Goal: Task Accomplishment & Management: Use online tool/utility

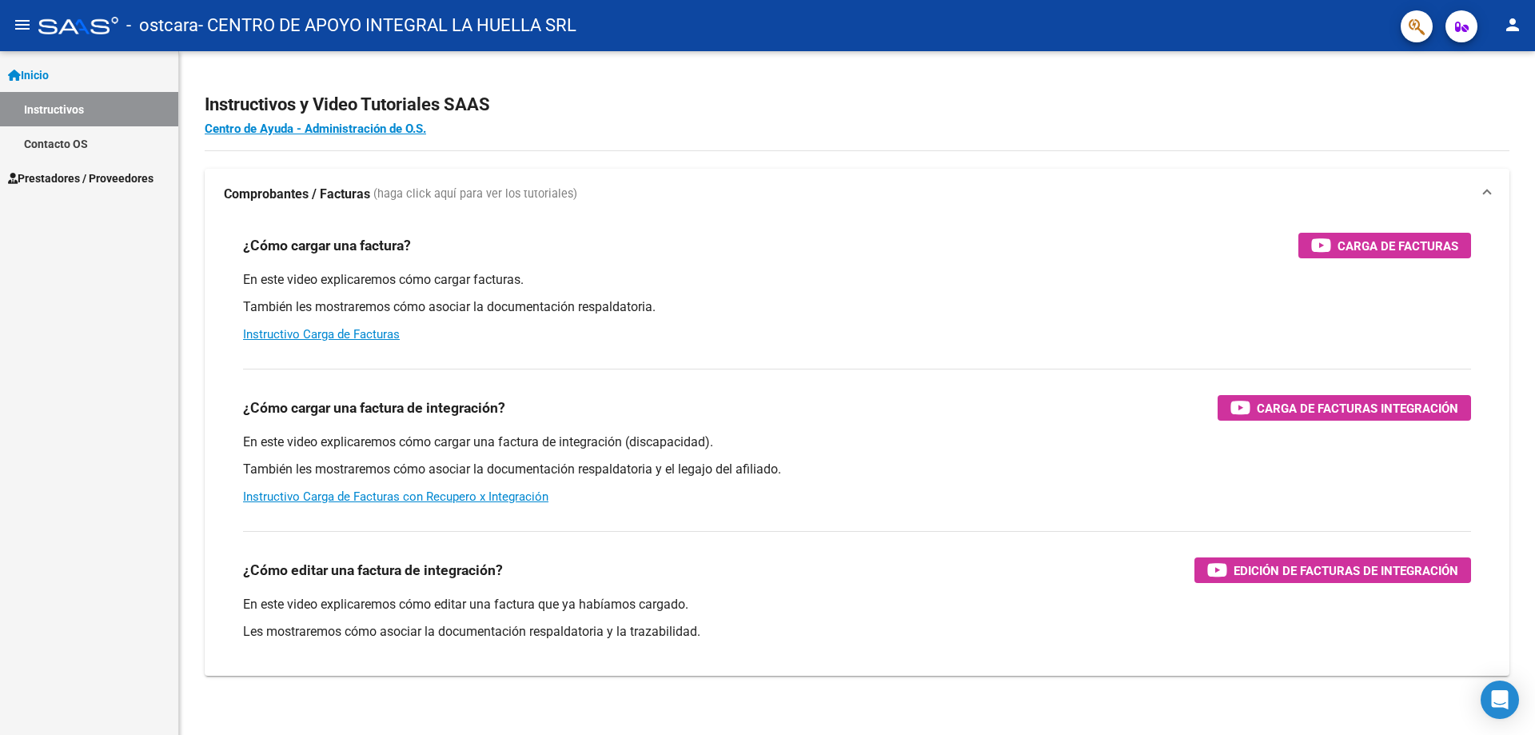
click at [66, 170] on span "Prestadores / Proveedores" at bounding box center [81, 179] width 146 height 18
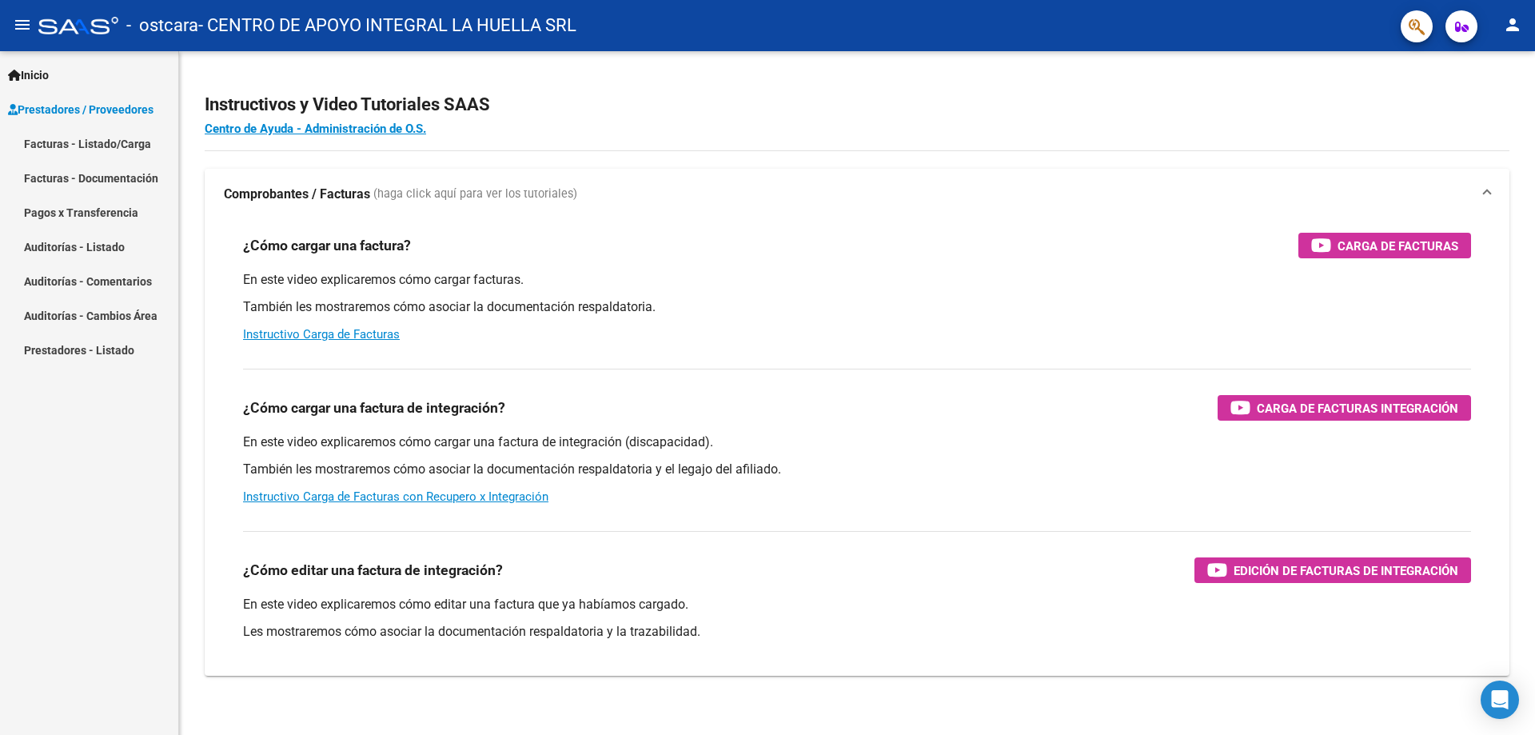
click at [68, 212] on link "Pagos x Transferencia" at bounding box center [89, 212] width 178 height 34
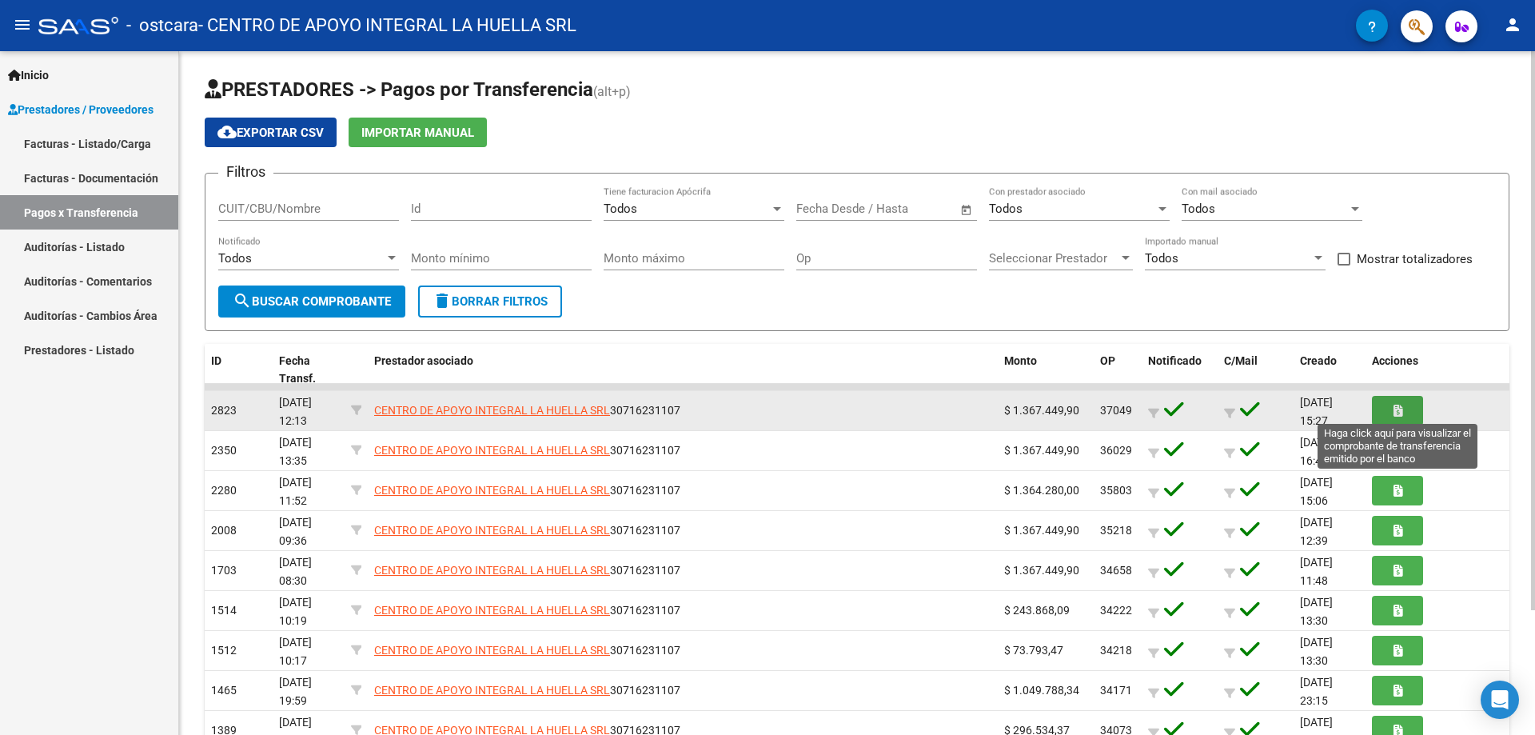
click at [1390, 409] on button "button" at bounding box center [1397, 411] width 51 height 30
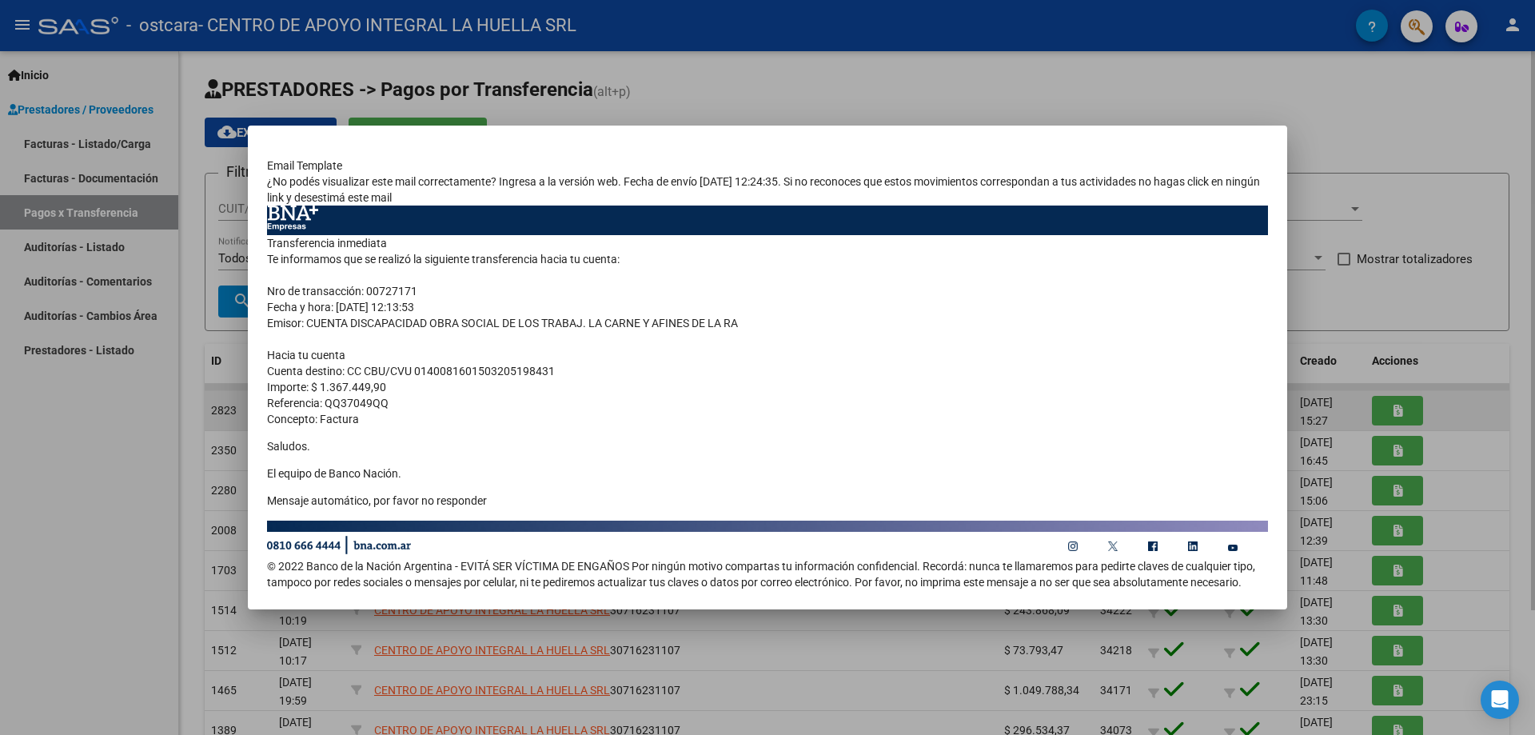
click at [1390, 409] on div at bounding box center [767, 367] width 1535 height 735
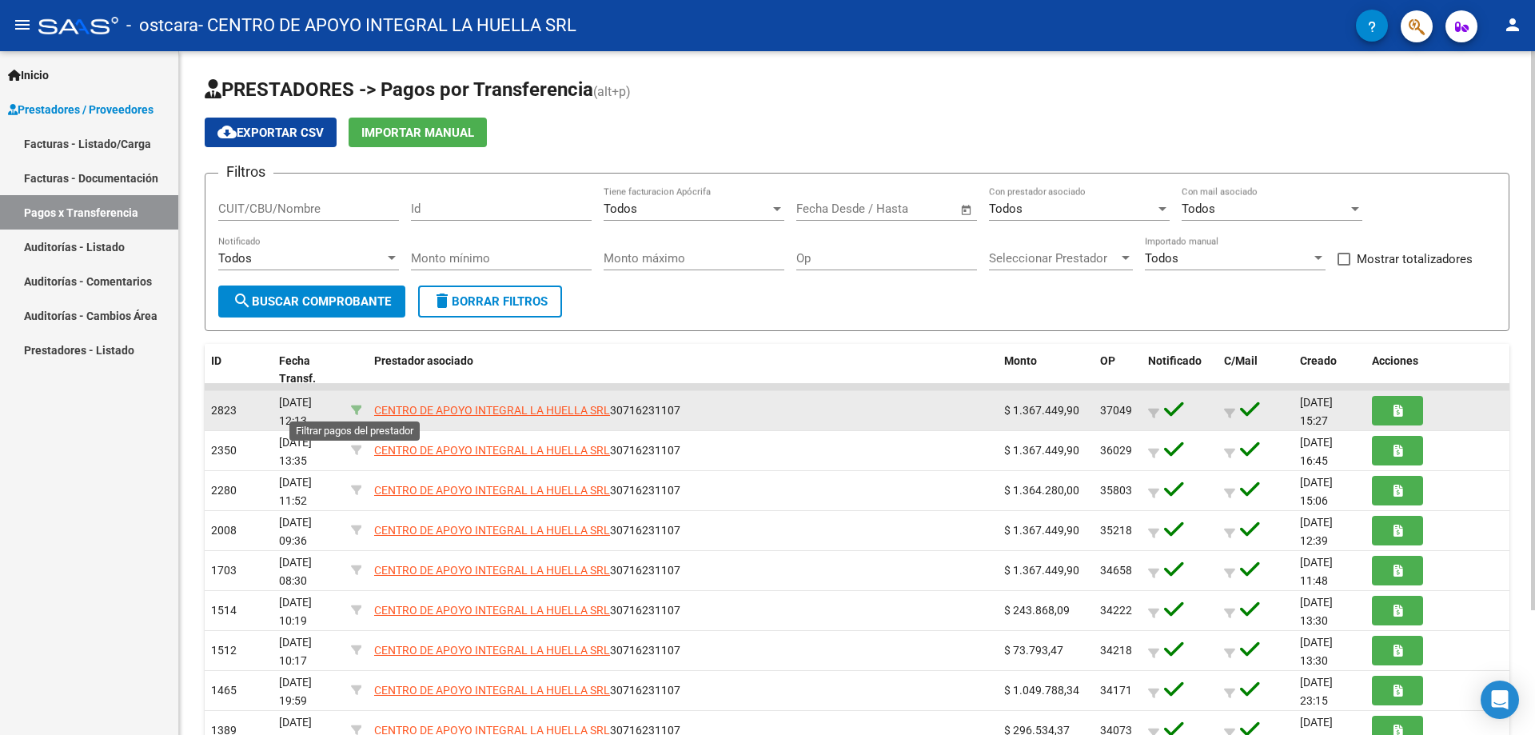
click at [359, 407] on icon at bounding box center [356, 410] width 11 height 11
type input "30716231107"
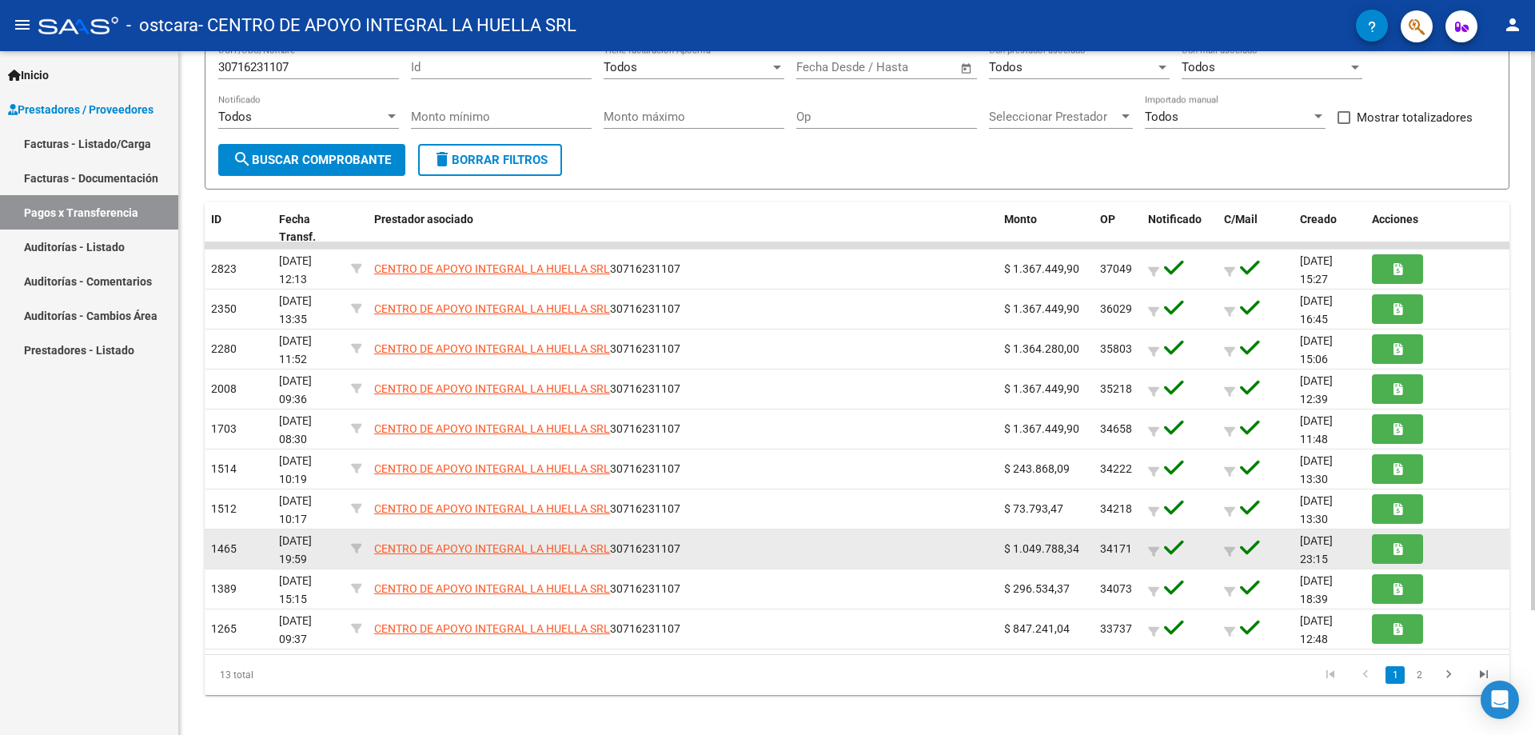
scroll to position [153, 0]
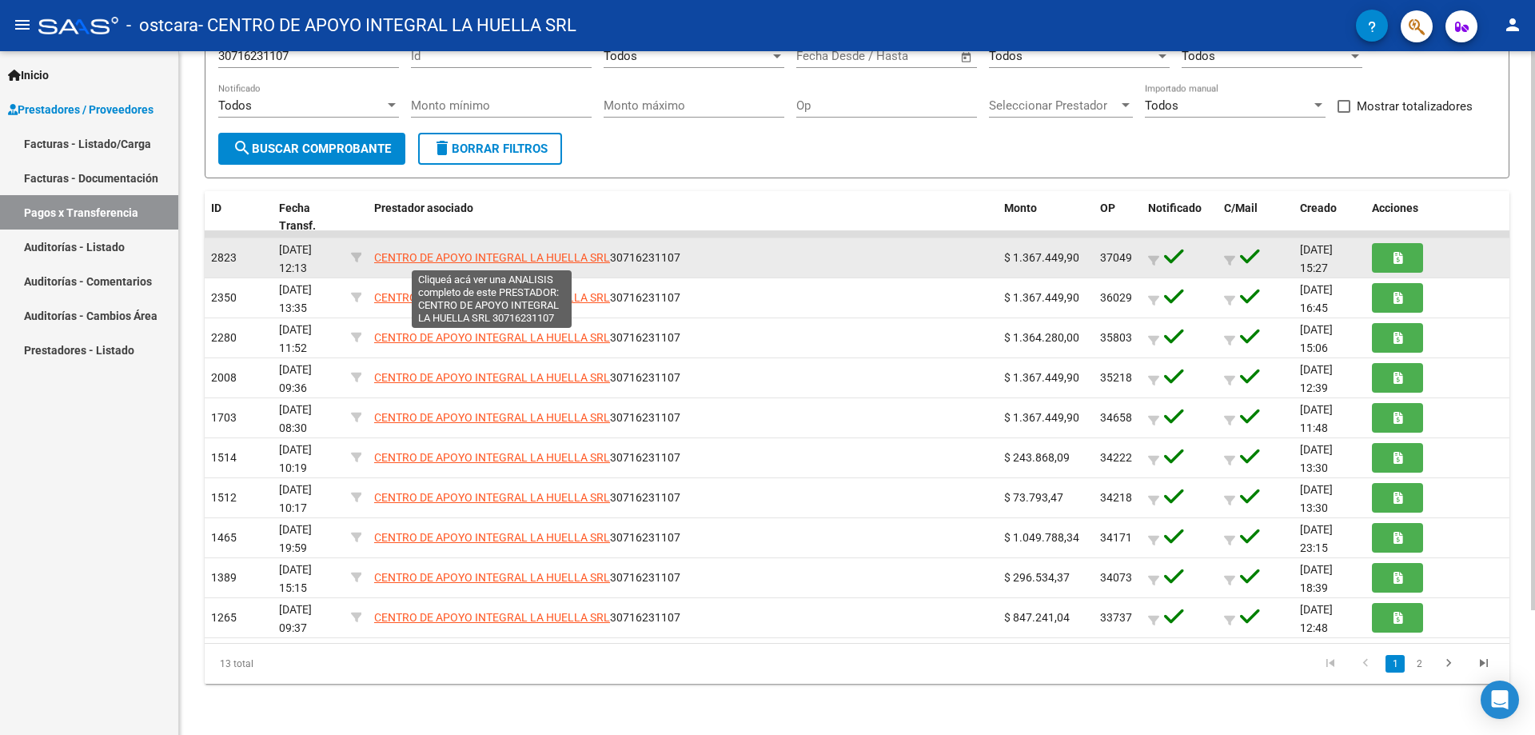
click at [519, 254] on span "CENTRO DE APOYO INTEGRAL LA HUELLA SRL" at bounding box center [492, 257] width 236 height 13
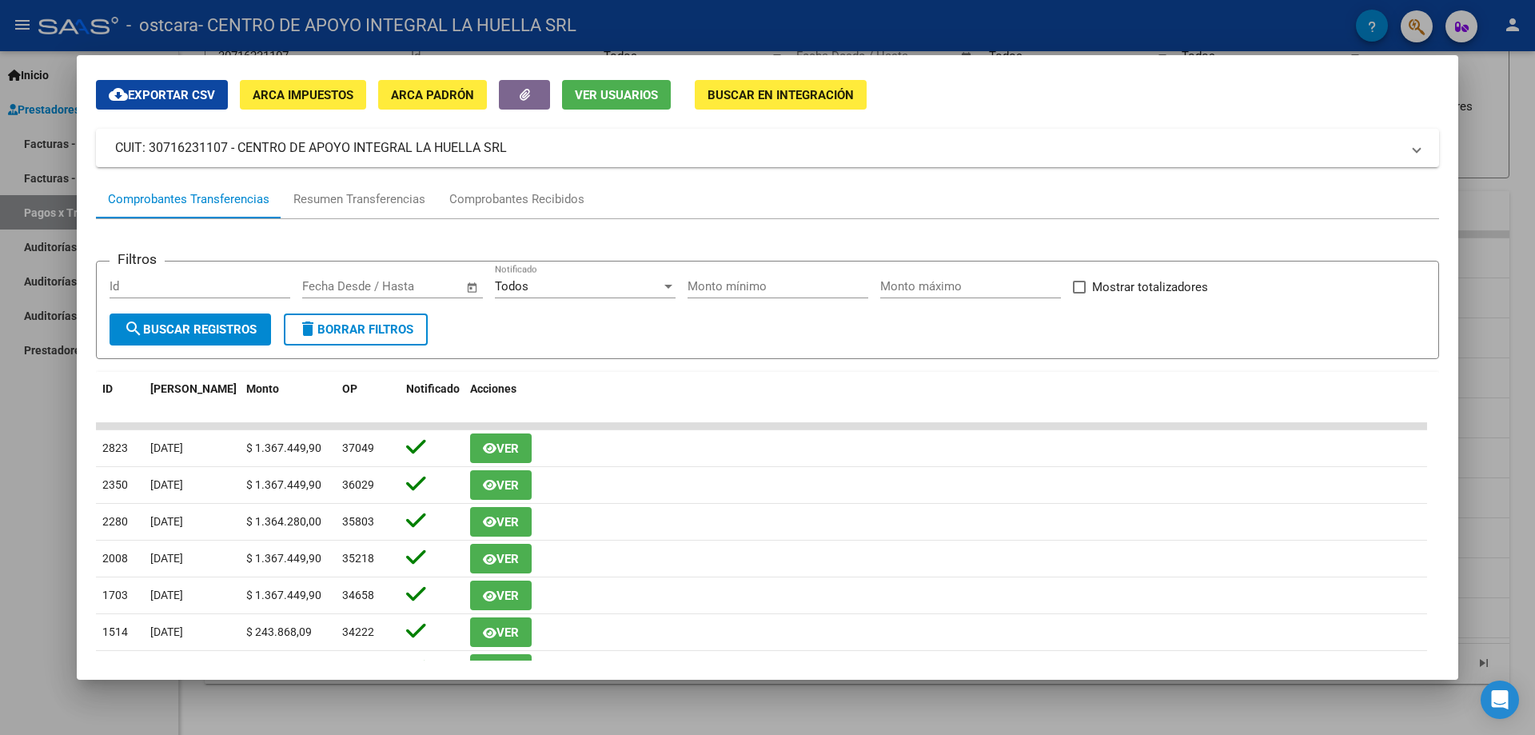
scroll to position [160, 0]
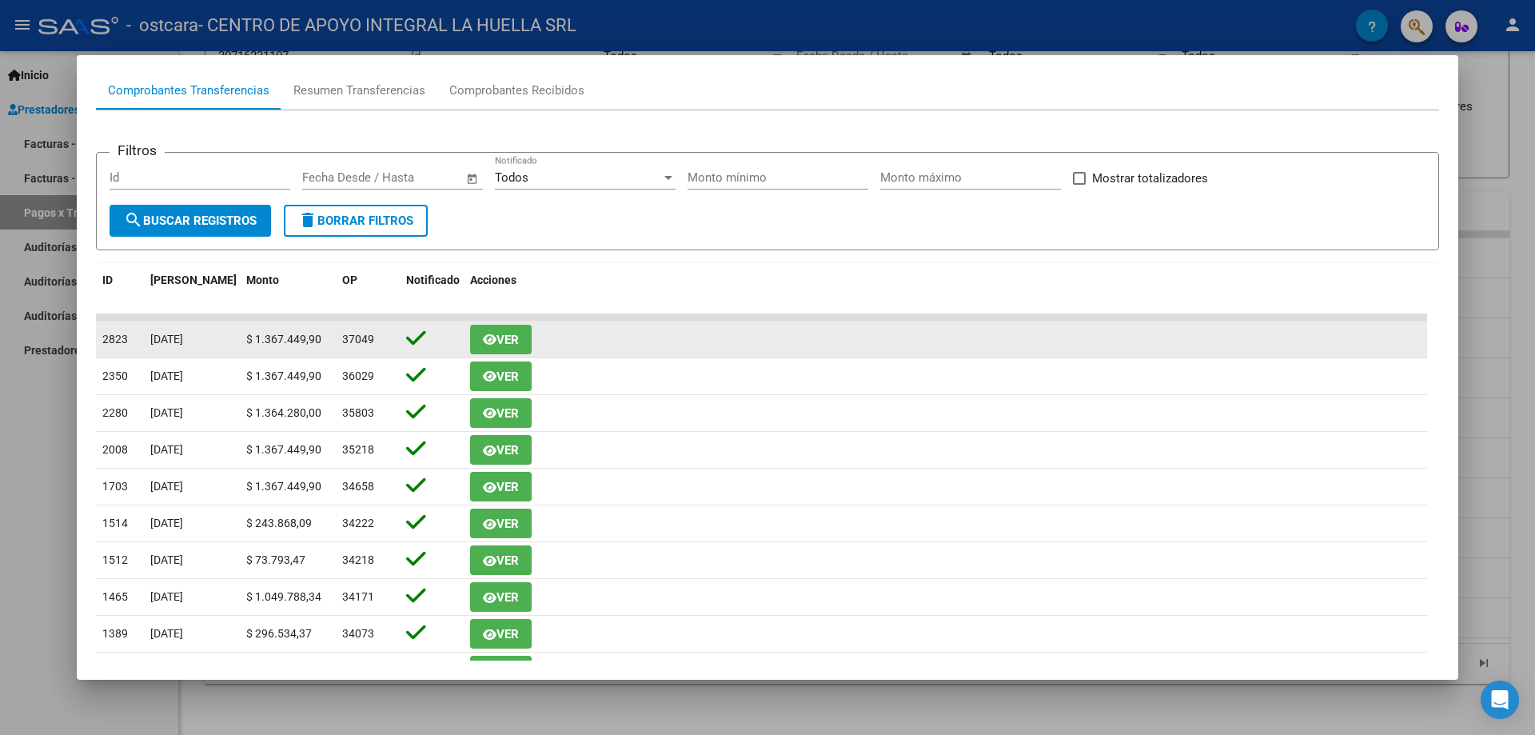
click at [489, 333] on icon "button" at bounding box center [490, 339] width 14 height 12
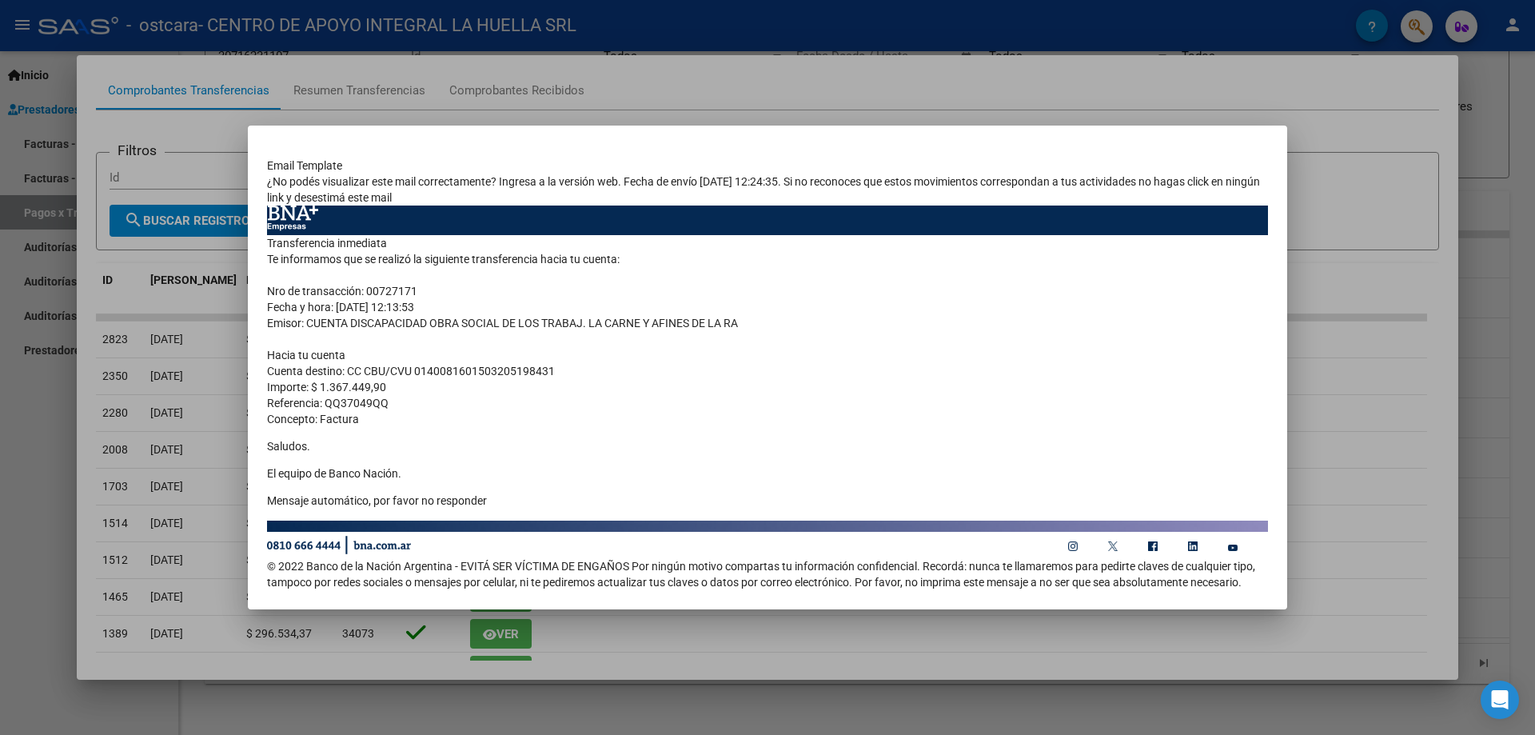
click at [1363, 353] on div at bounding box center [767, 367] width 1535 height 735
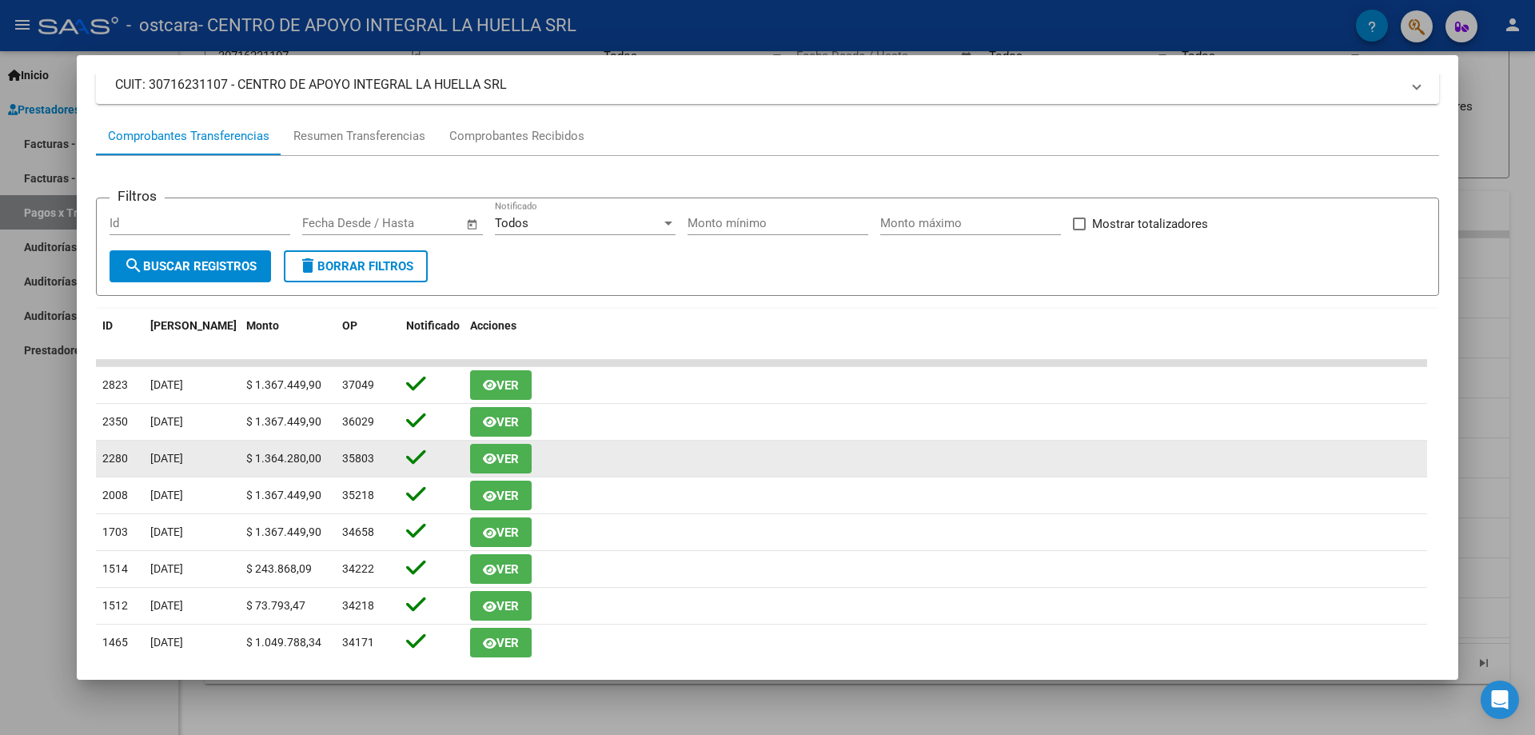
scroll to position [106, 0]
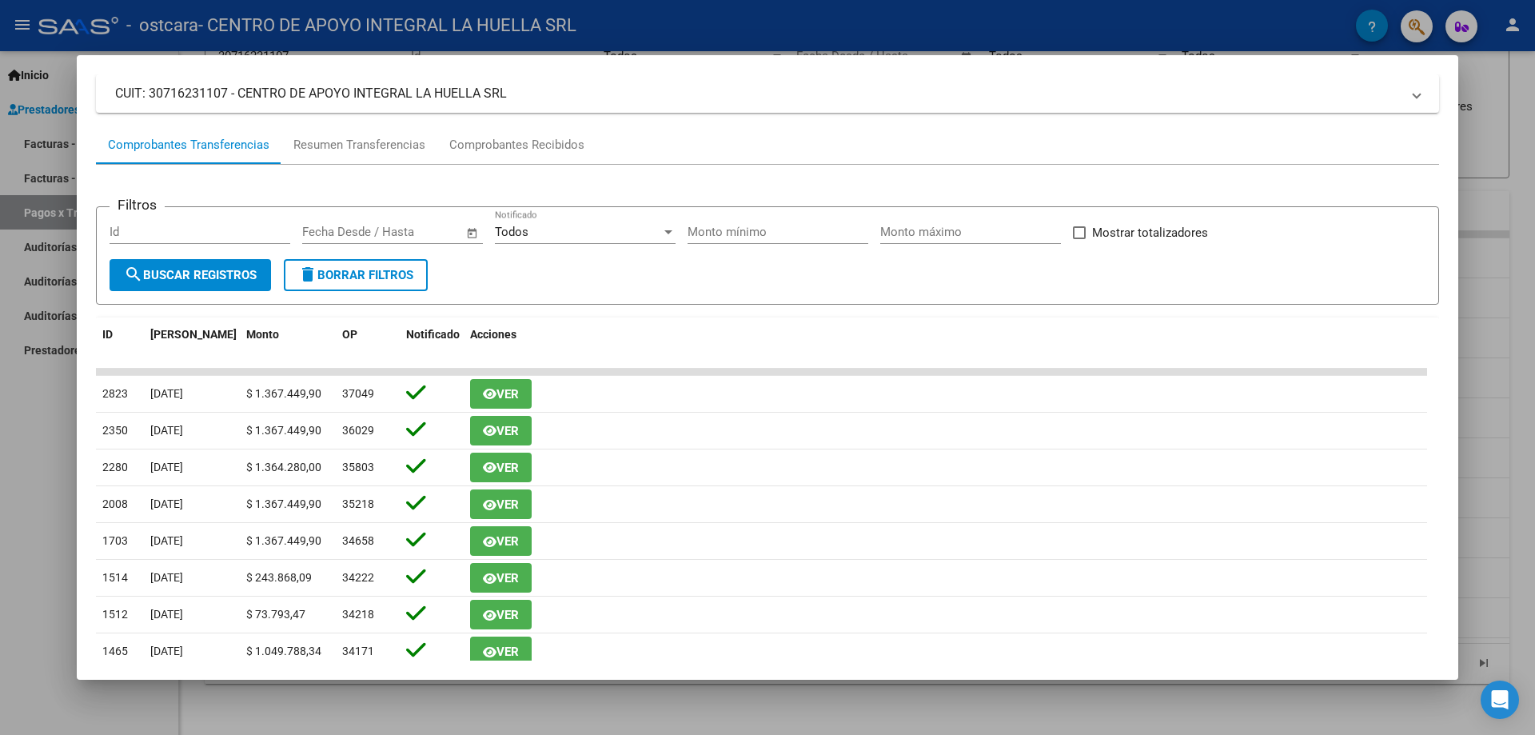
click at [1481, 158] on div at bounding box center [767, 367] width 1535 height 735
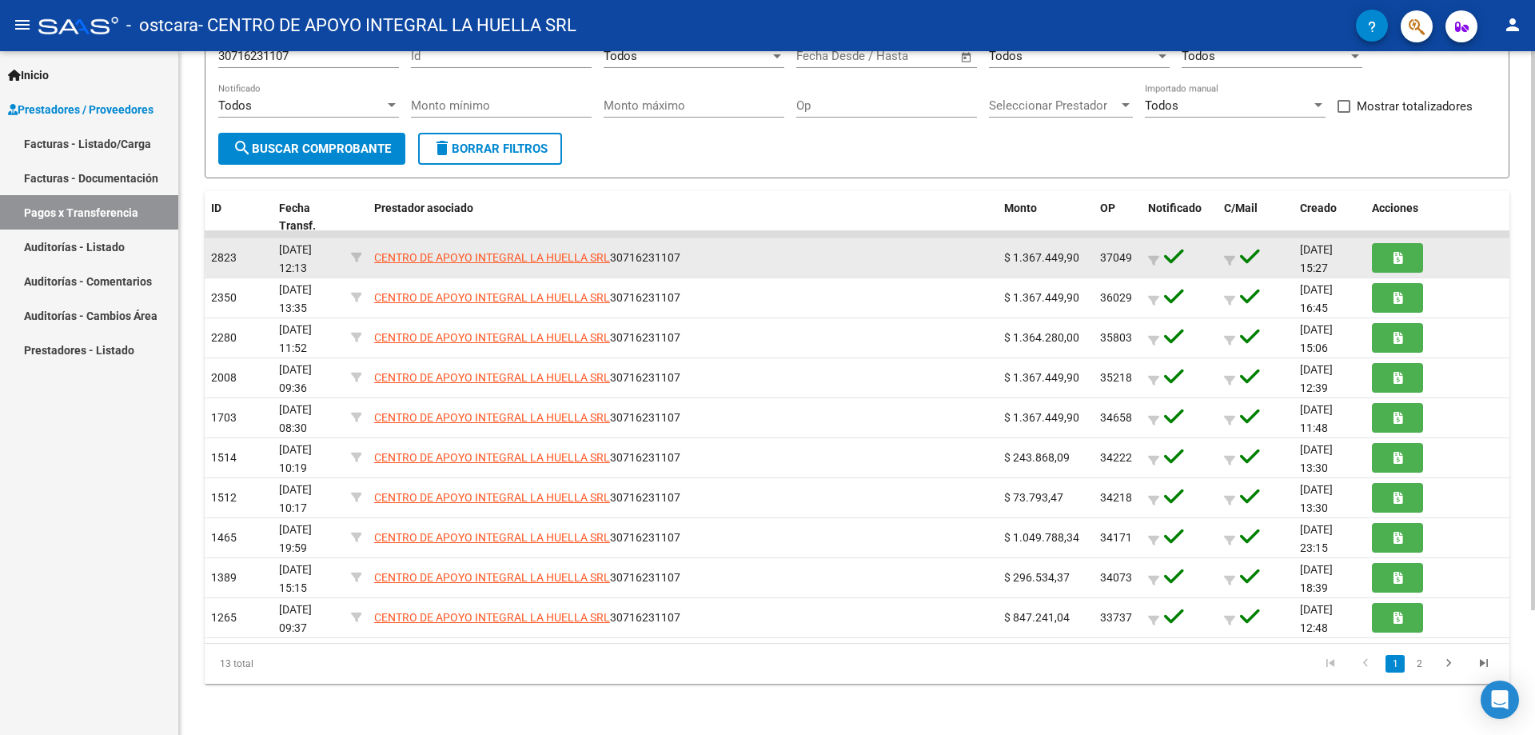
click at [1114, 257] on span "37049" at bounding box center [1116, 257] width 32 height 13
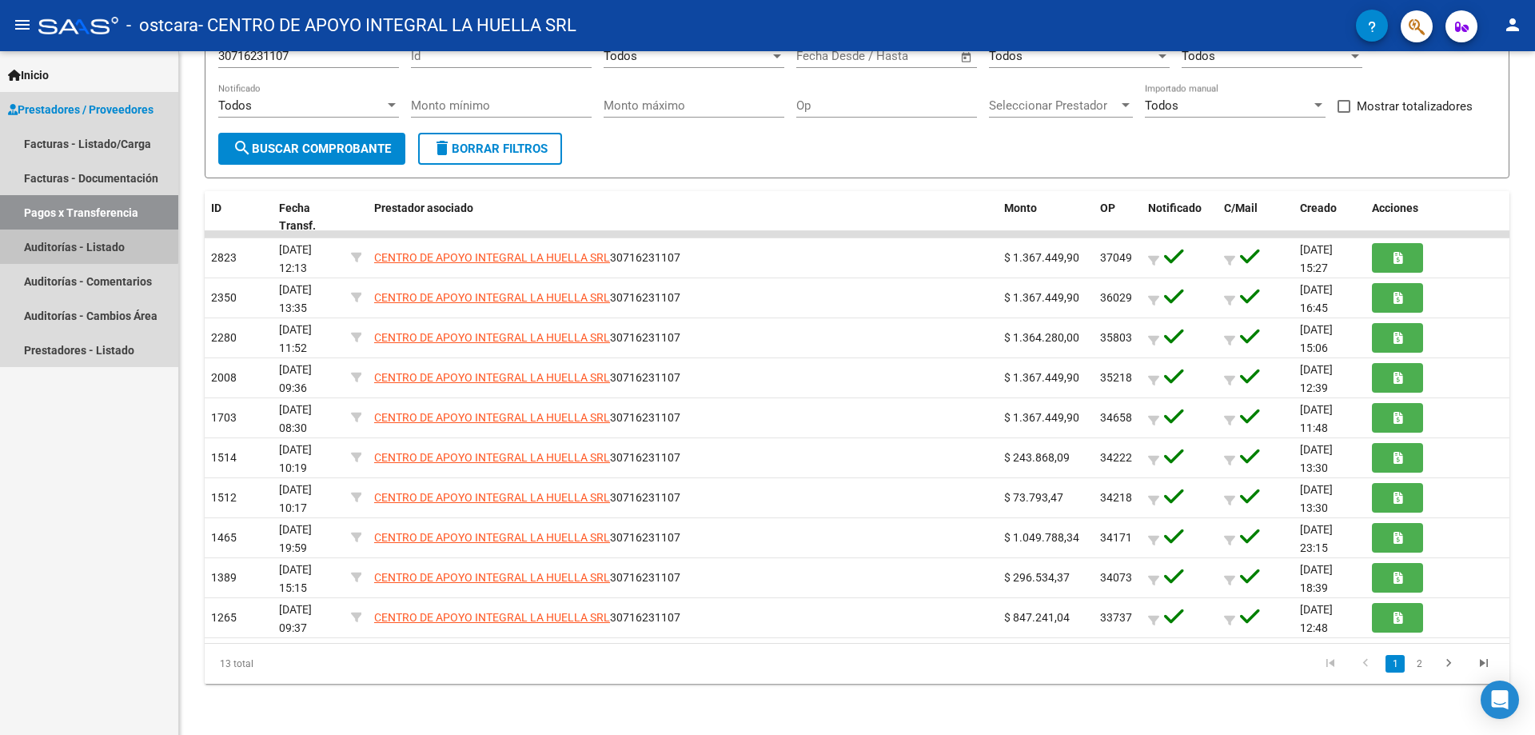
click at [70, 237] on link "Auditorías - Listado" at bounding box center [89, 246] width 178 height 34
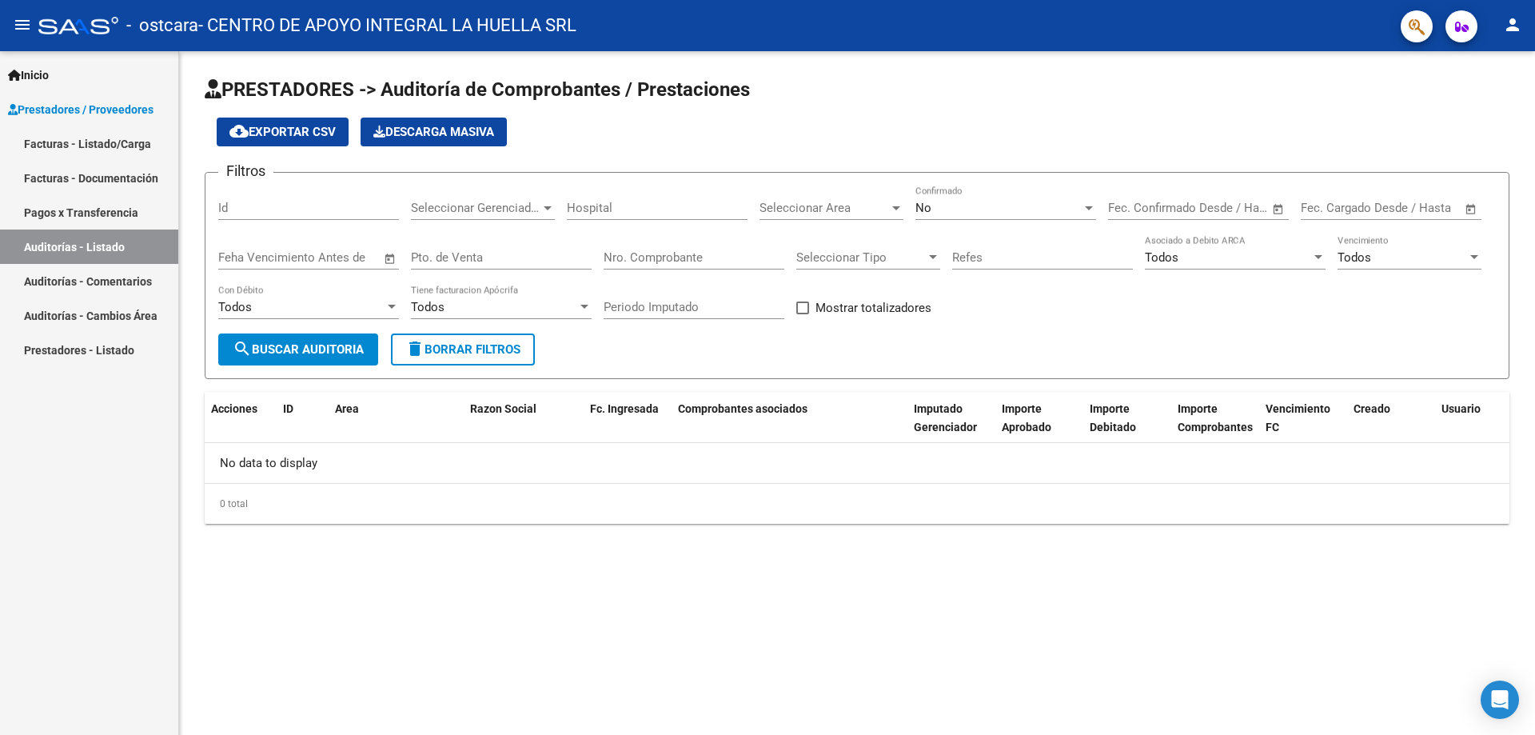
click at [82, 281] on link "Auditorías - Comentarios" at bounding box center [89, 281] width 178 height 34
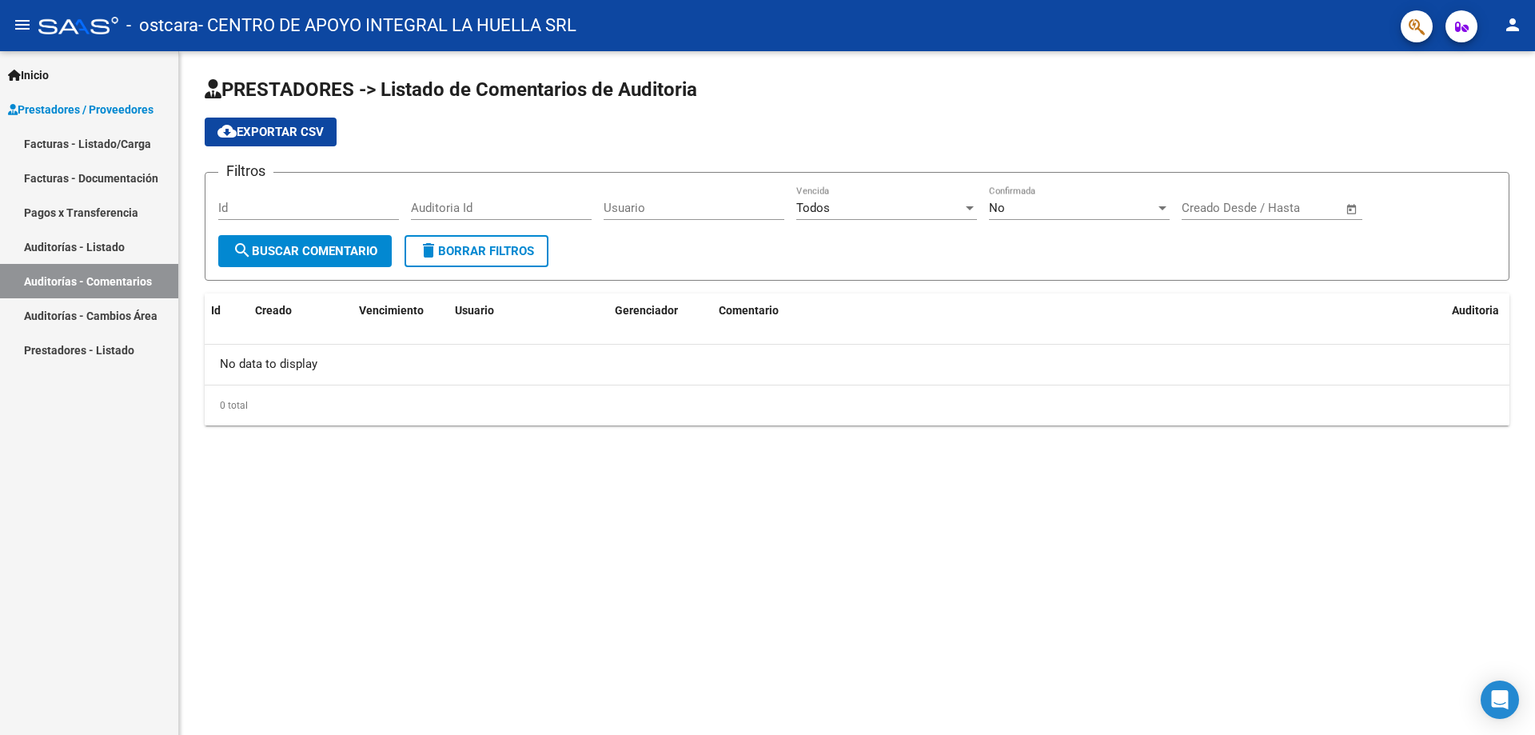
click at [80, 313] on link "Auditorías - Cambios Área" at bounding box center [89, 315] width 178 height 34
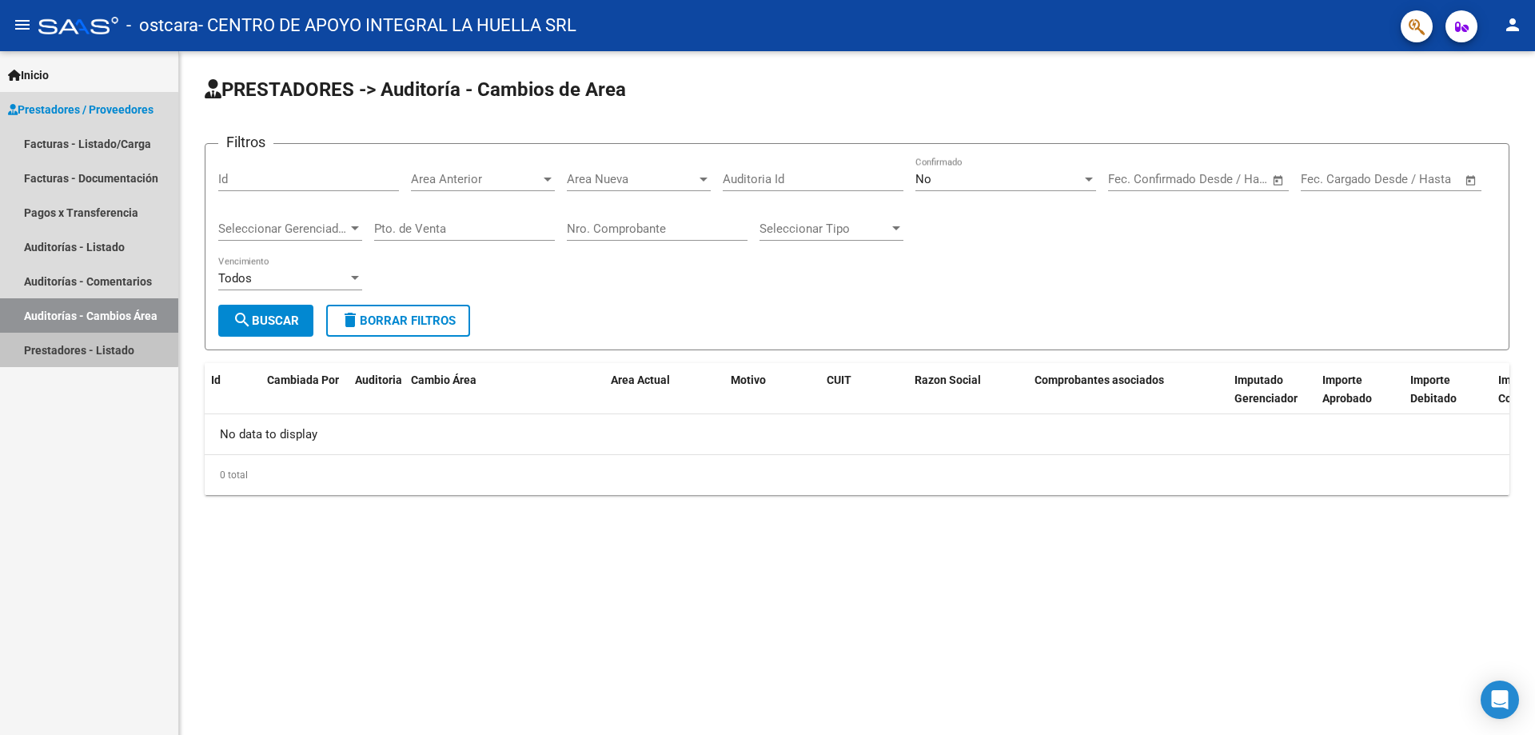
click at [73, 337] on link "Prestadores - Listado" at bounding box center [89, 350] width 178 height 34
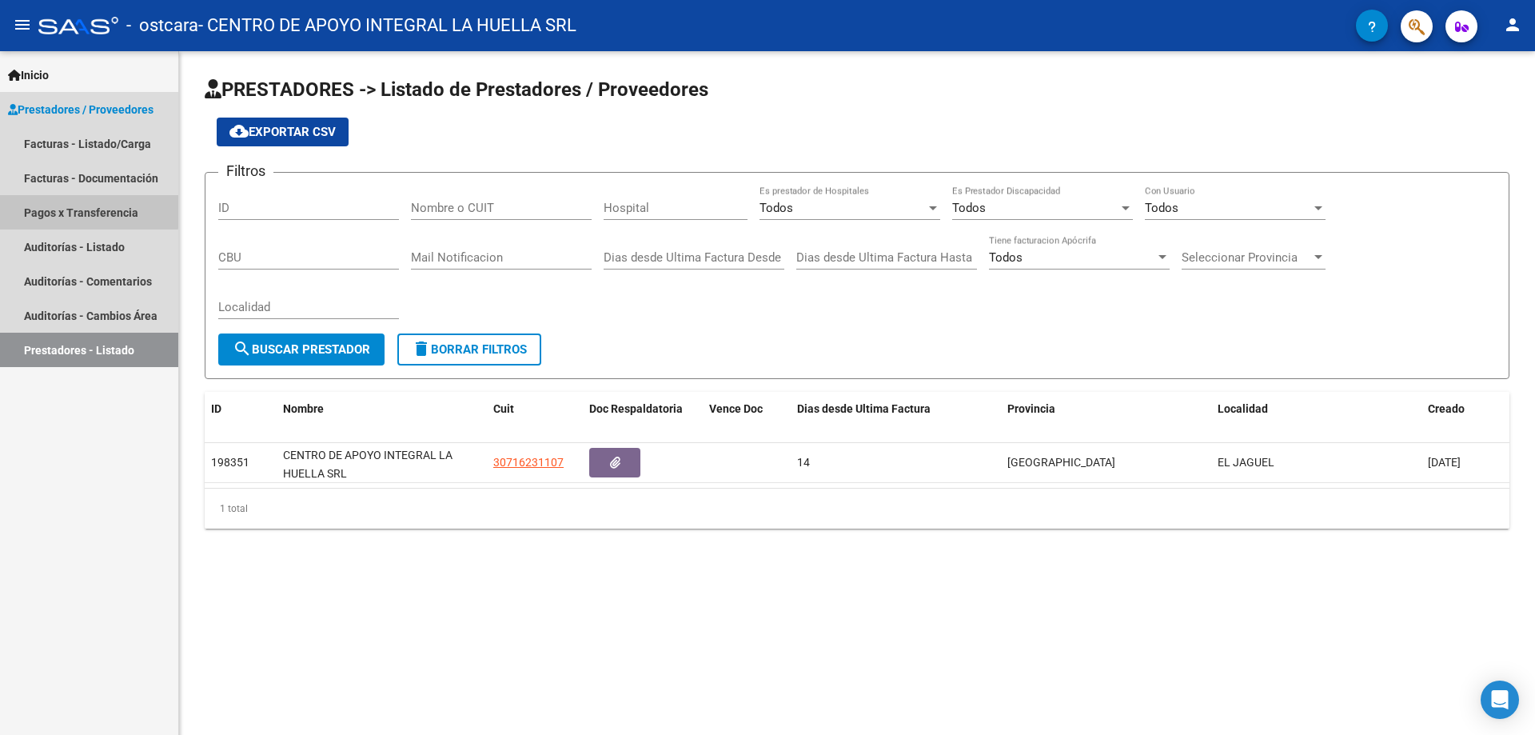
click at [63, 210] on link "Pagos x Transferencia" at bounding box center [89, 212] width 178 height 34
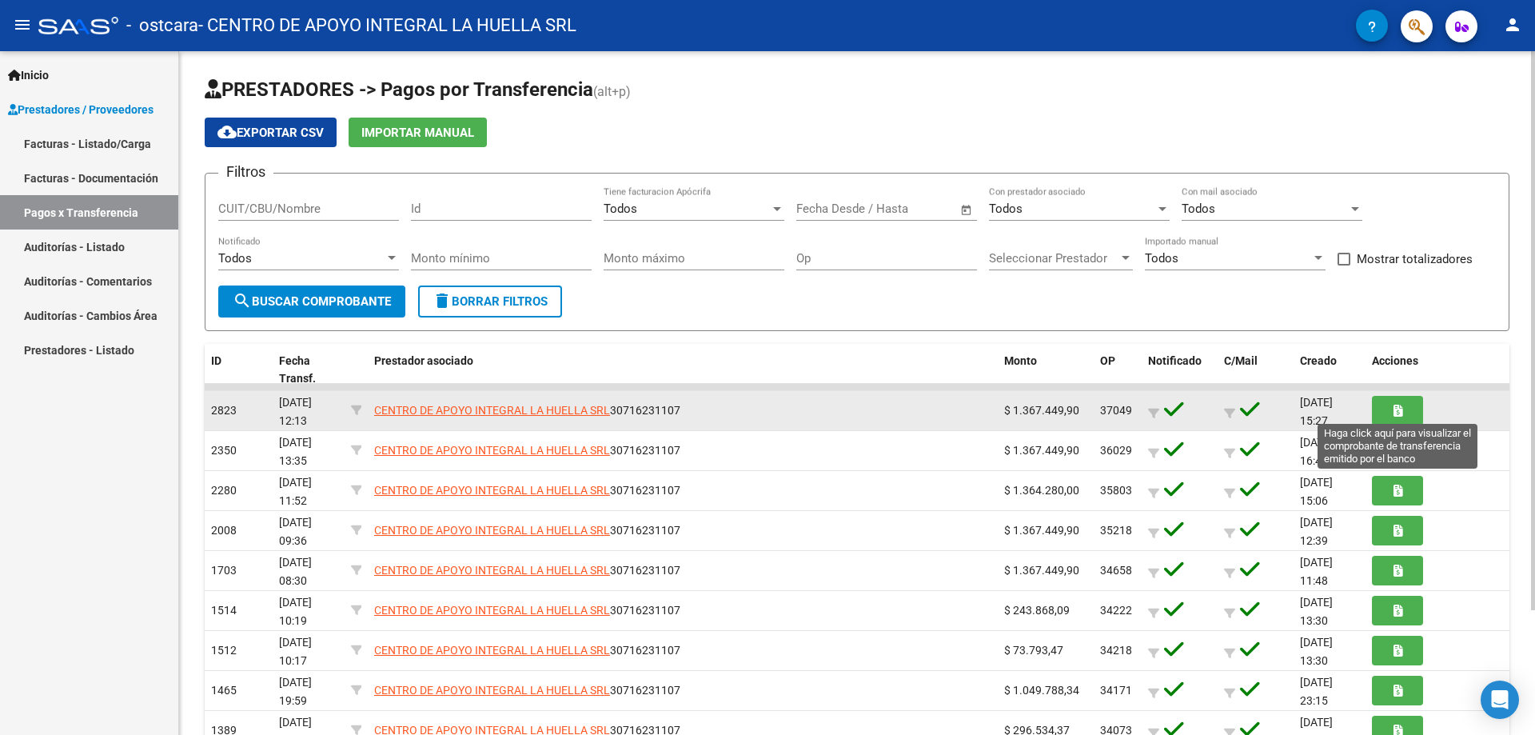
click at [1387, 414] on button "button" at bounding box center [1397, 411] width 51 height 30
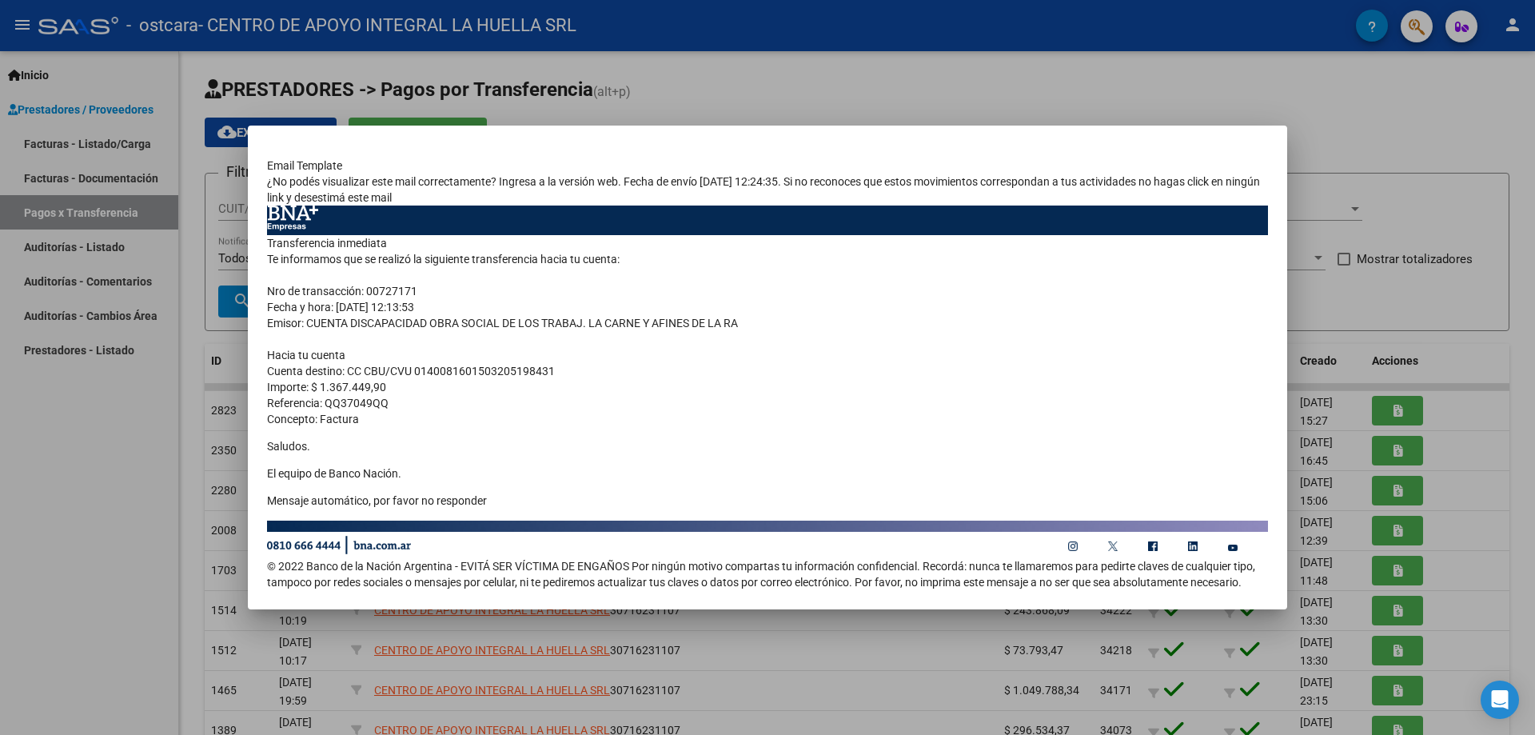
click at [1377, 285] on div at bounding box center [767, 367] width 1535 height 735
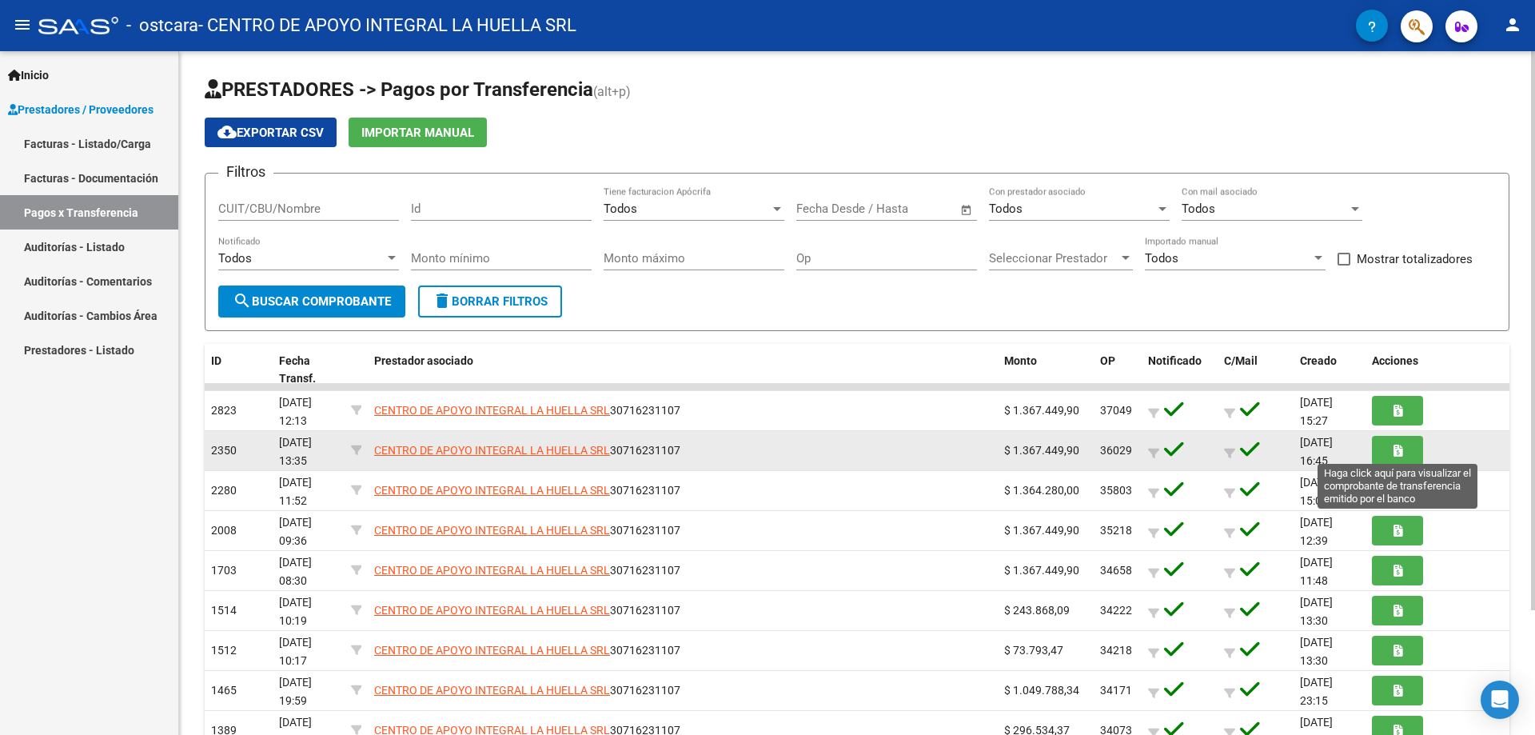
click at [1385, 451] on button "button" at bounding box center [1397, 451] width 51 height 30
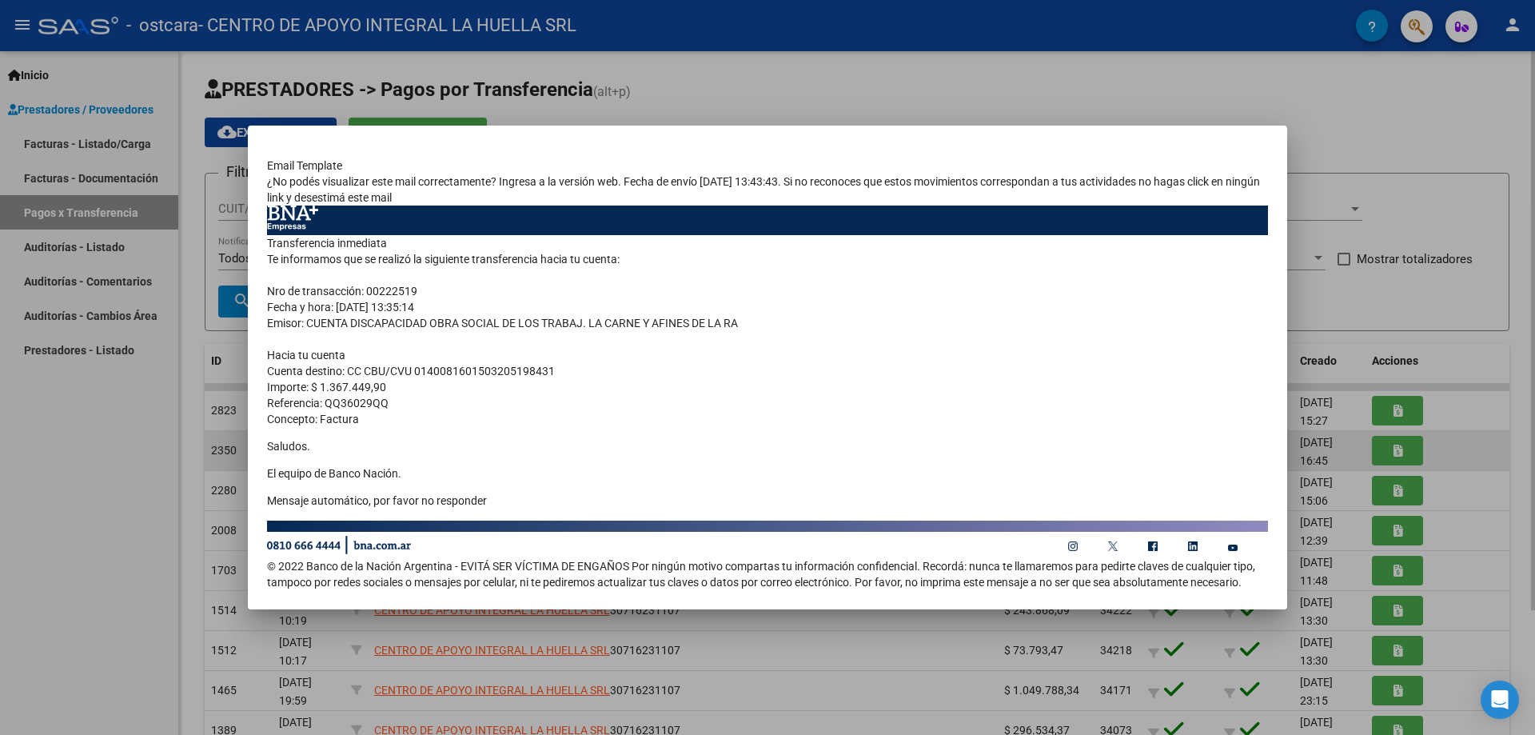
click at [1385, 451] on div at bounding box center [767, 367] width 1535 height 735
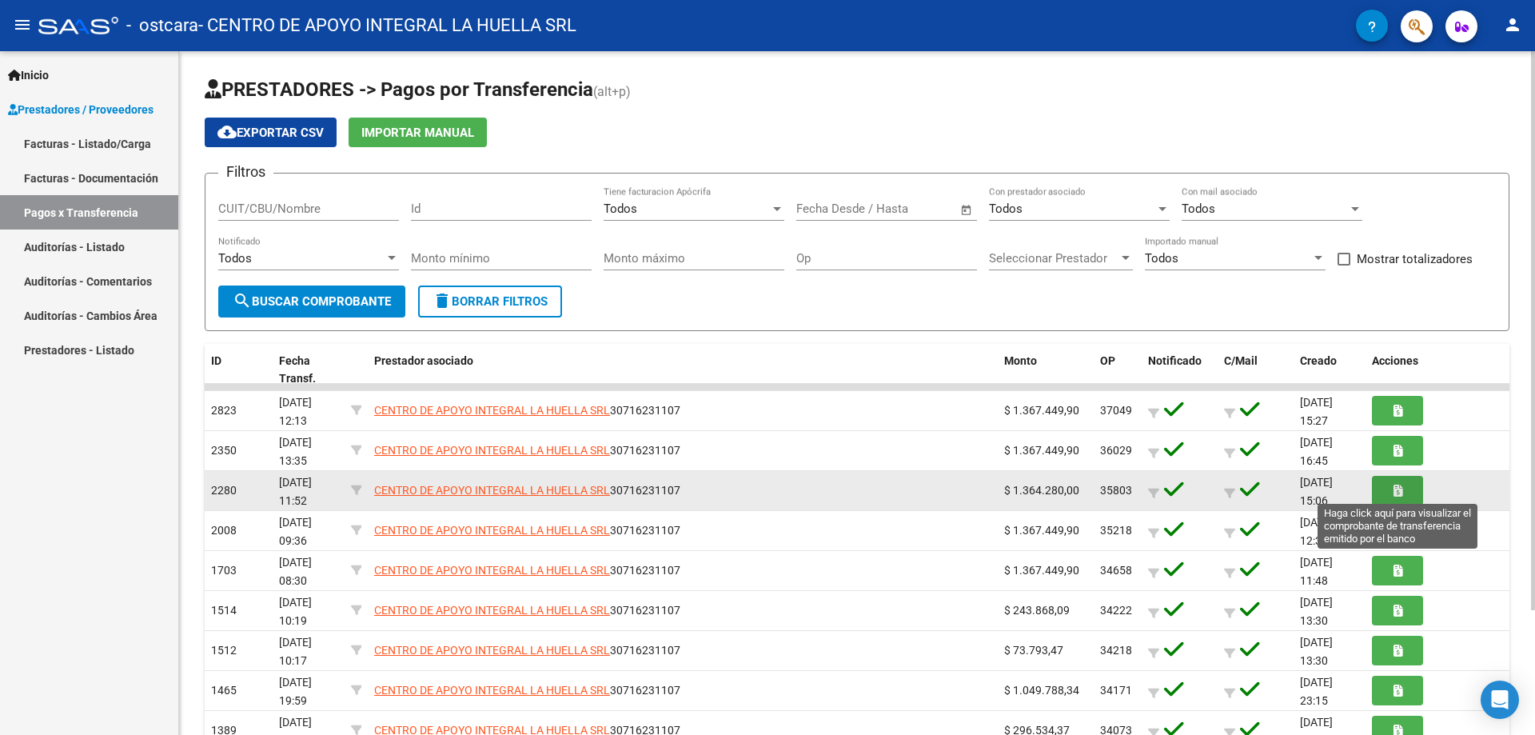
click at [1391, 494] on button "button" at bounding box center [1397, 491] width 51 height 30
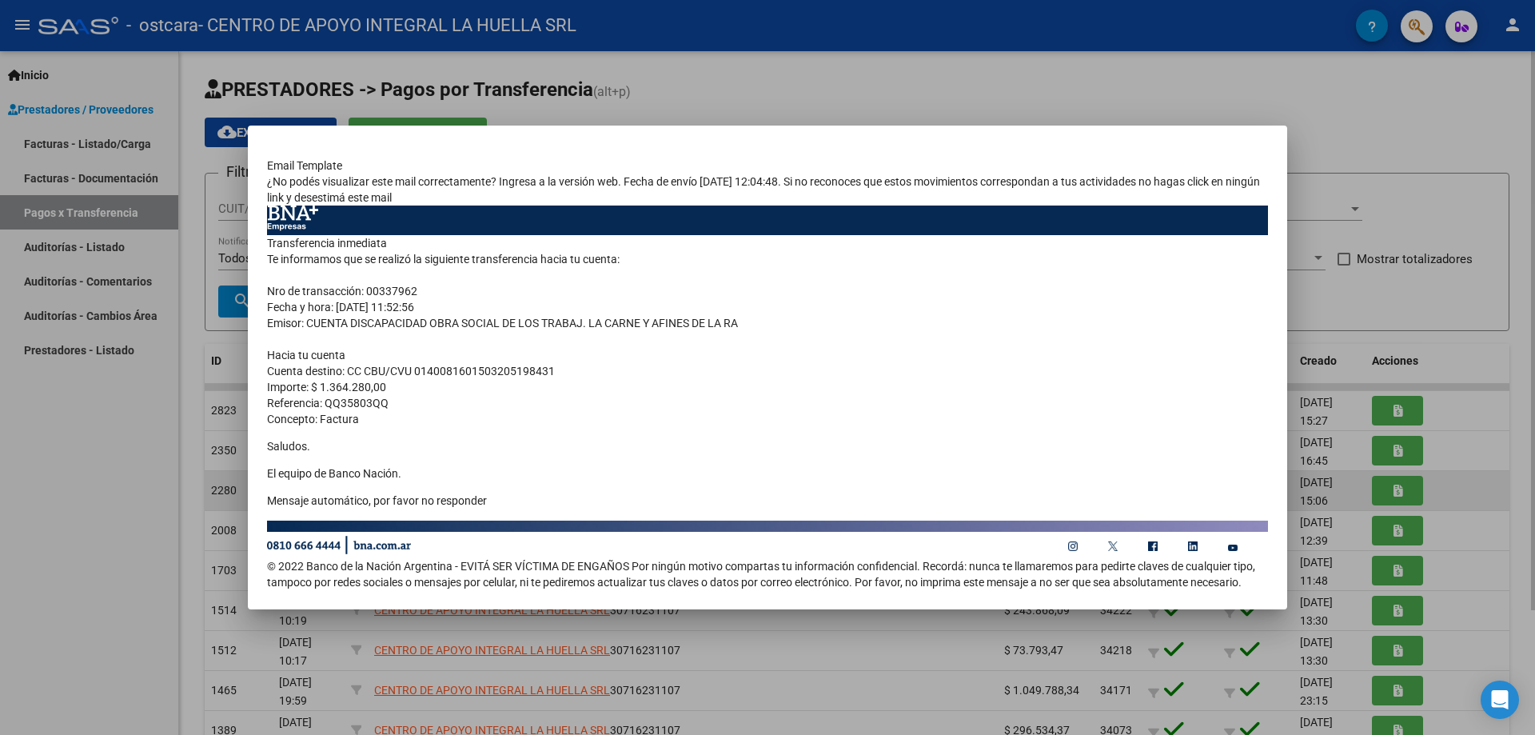
click at [1391, 494] on div at bounding box center [767, 367] width 1535 height 735
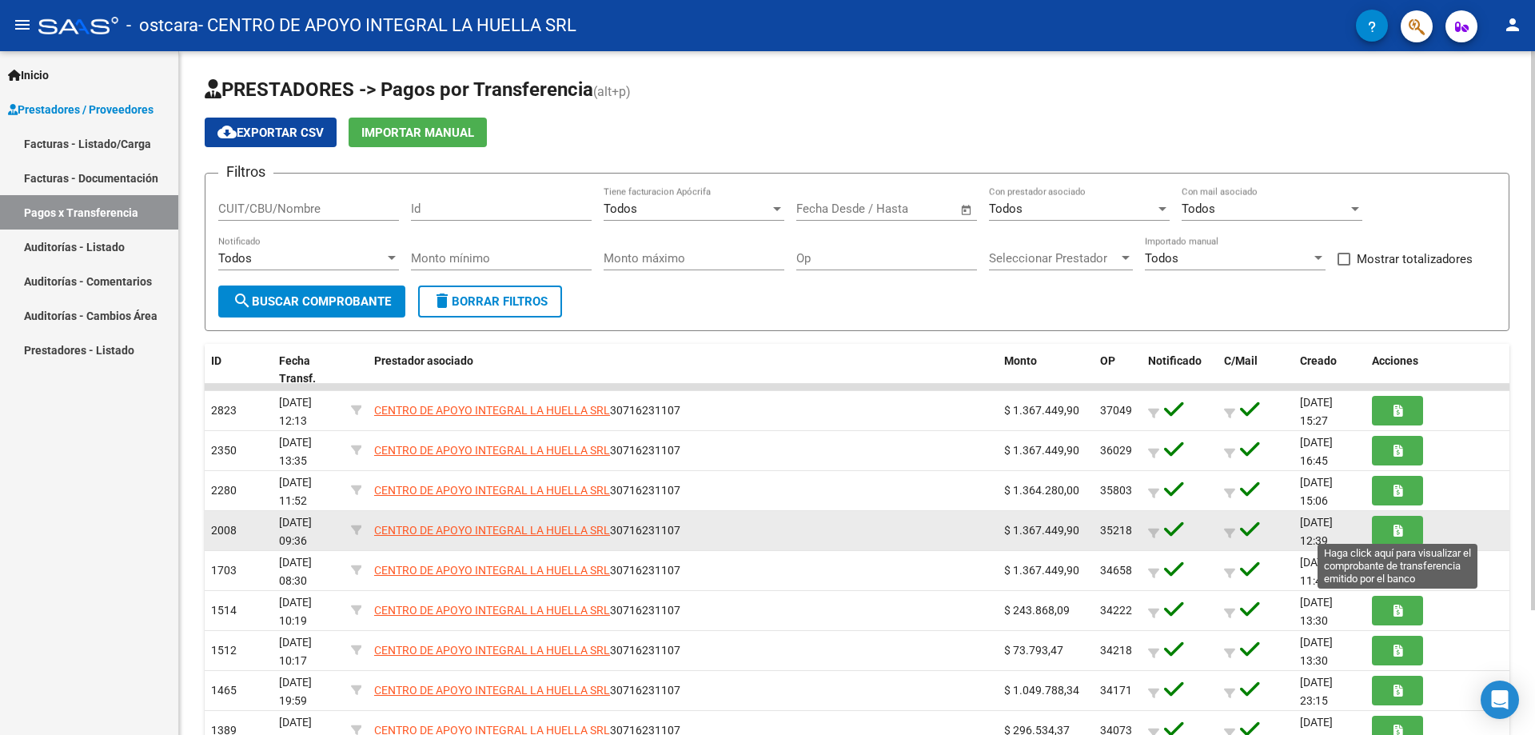
click at [1401, 524] on span "button" at bounding box center [1398, 530] width 9 height 14
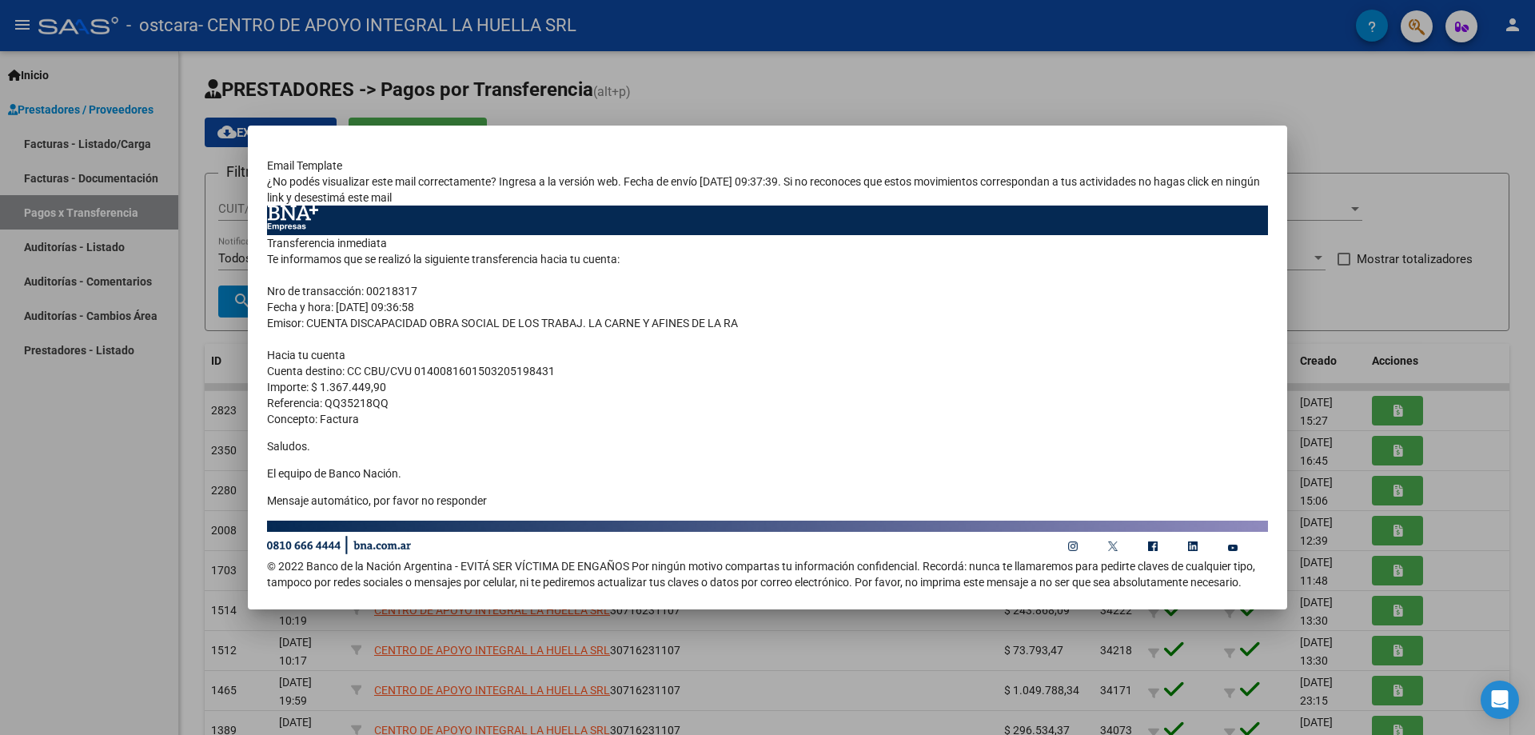
click at [1401, 561] on div at bounding box center [767, 367] width 1535 height 735
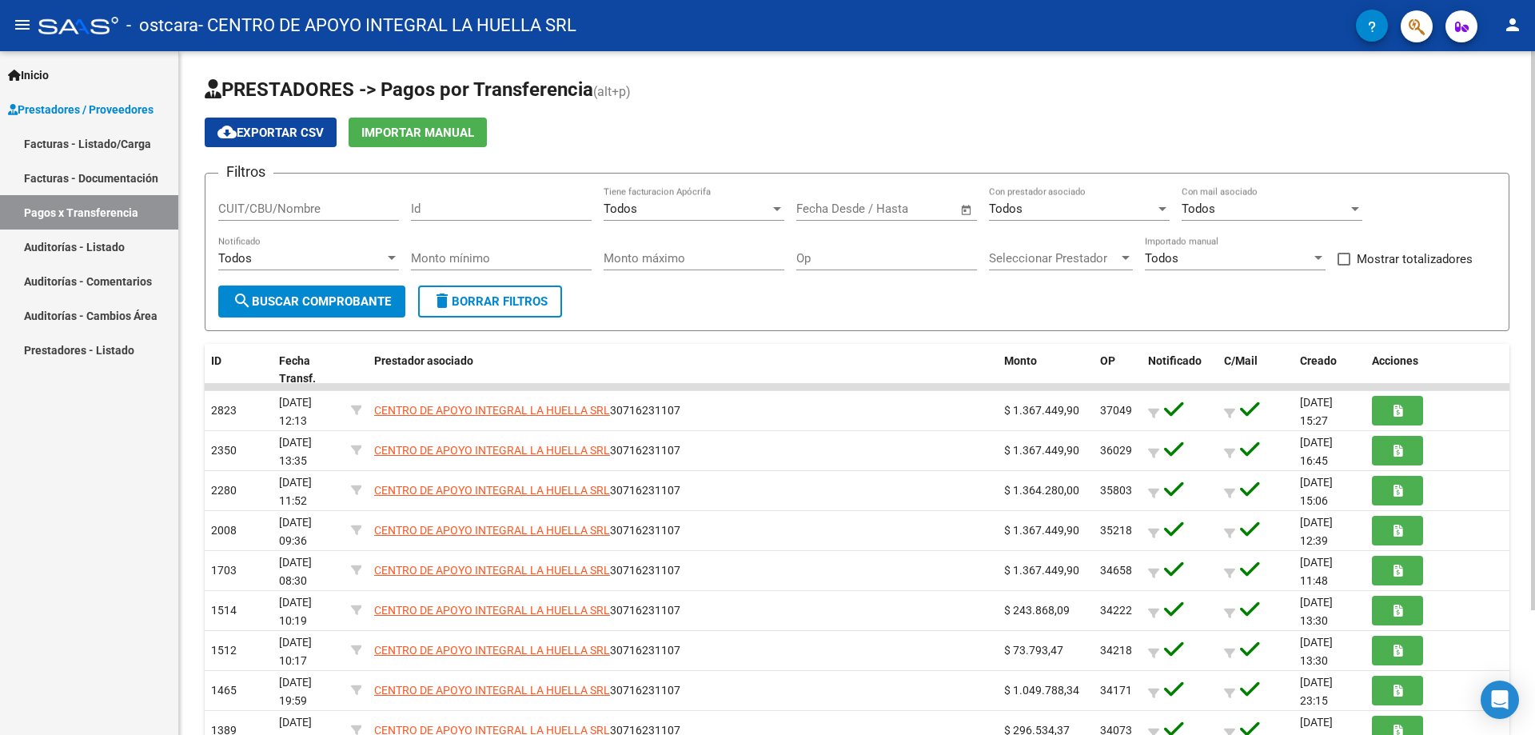
click at [1343, 264] on span at bounding box center [1344, 259] width 13 height 13
click at [1343, 265] on input "Mostrar totalizadores" at bounding box center [1343, 265] width 1 height 1
checkbox input "true"
click at [362, 135] on button "Importar Manual" at bounding box center [418, 133] width 138 height 30
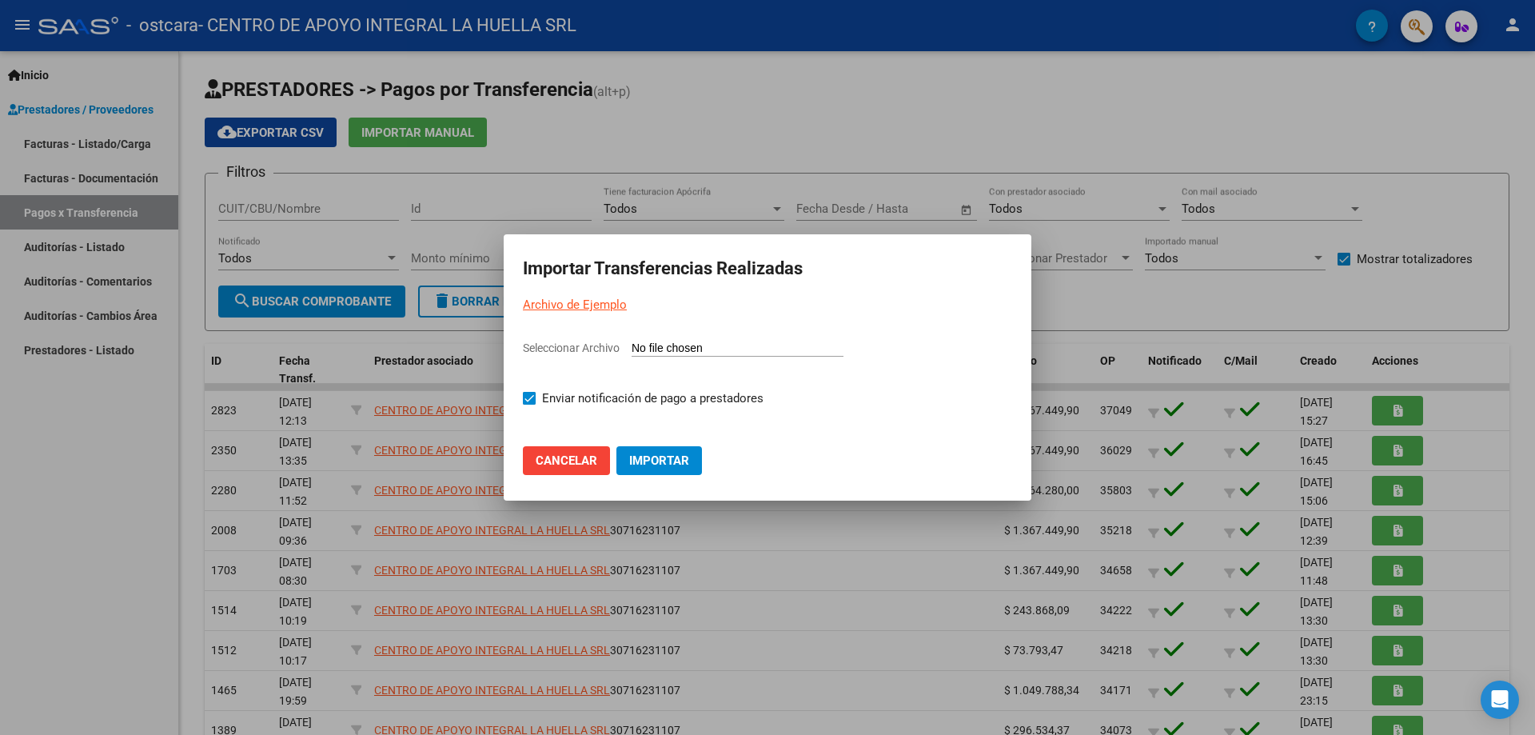
click at [267, 129] on div at bounding box center [767, 367] width 1535 height 735
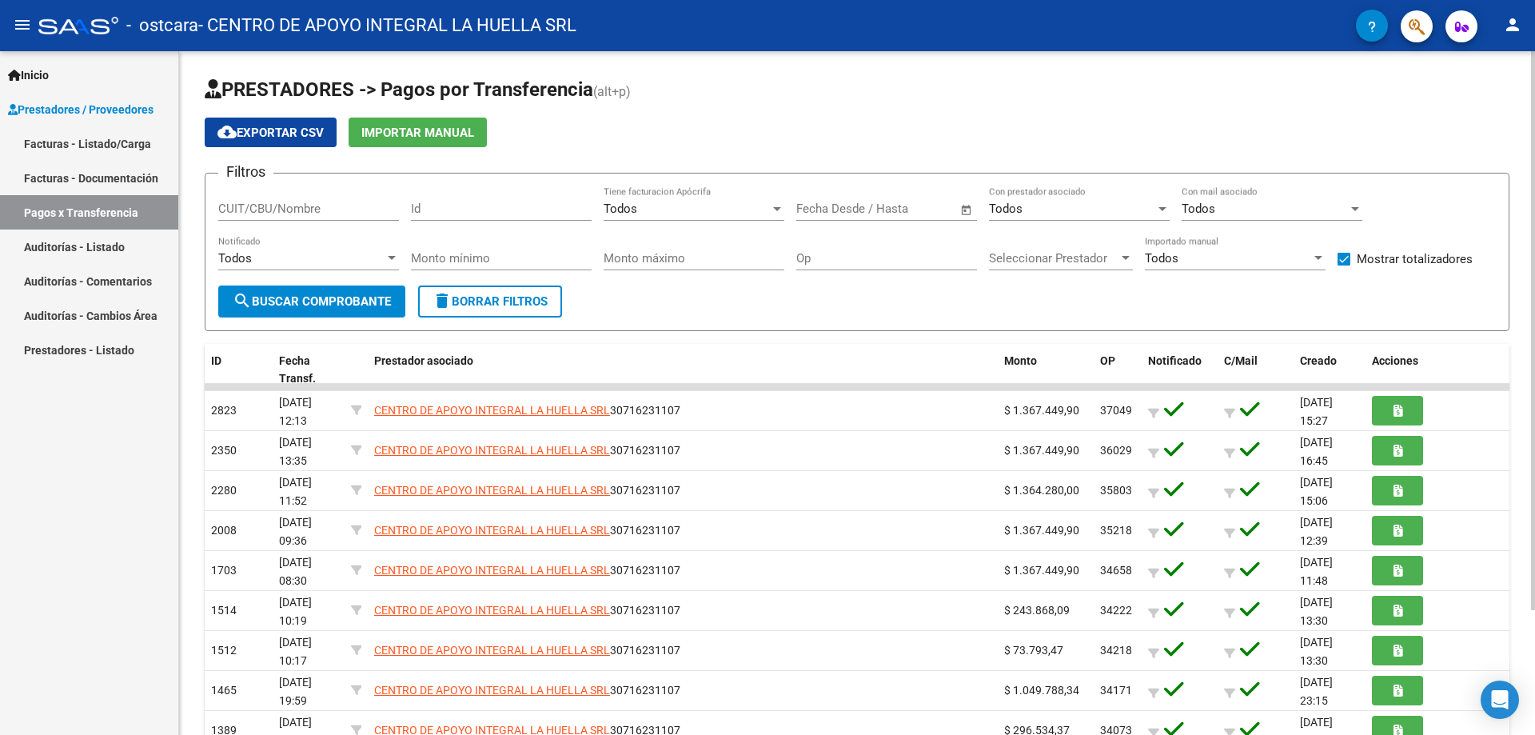
click at [297, 149] on app-list-header "PRESTADORES -> Pagos por Transferencia (alt+p) cloud_download Exportar CSV Impo…" at bounding box center [857, 204] width 1305 height 254
click at [296, 134] on span "cloud_download Exportar CSV" at bounding box center [270, 133] width 106 height 14
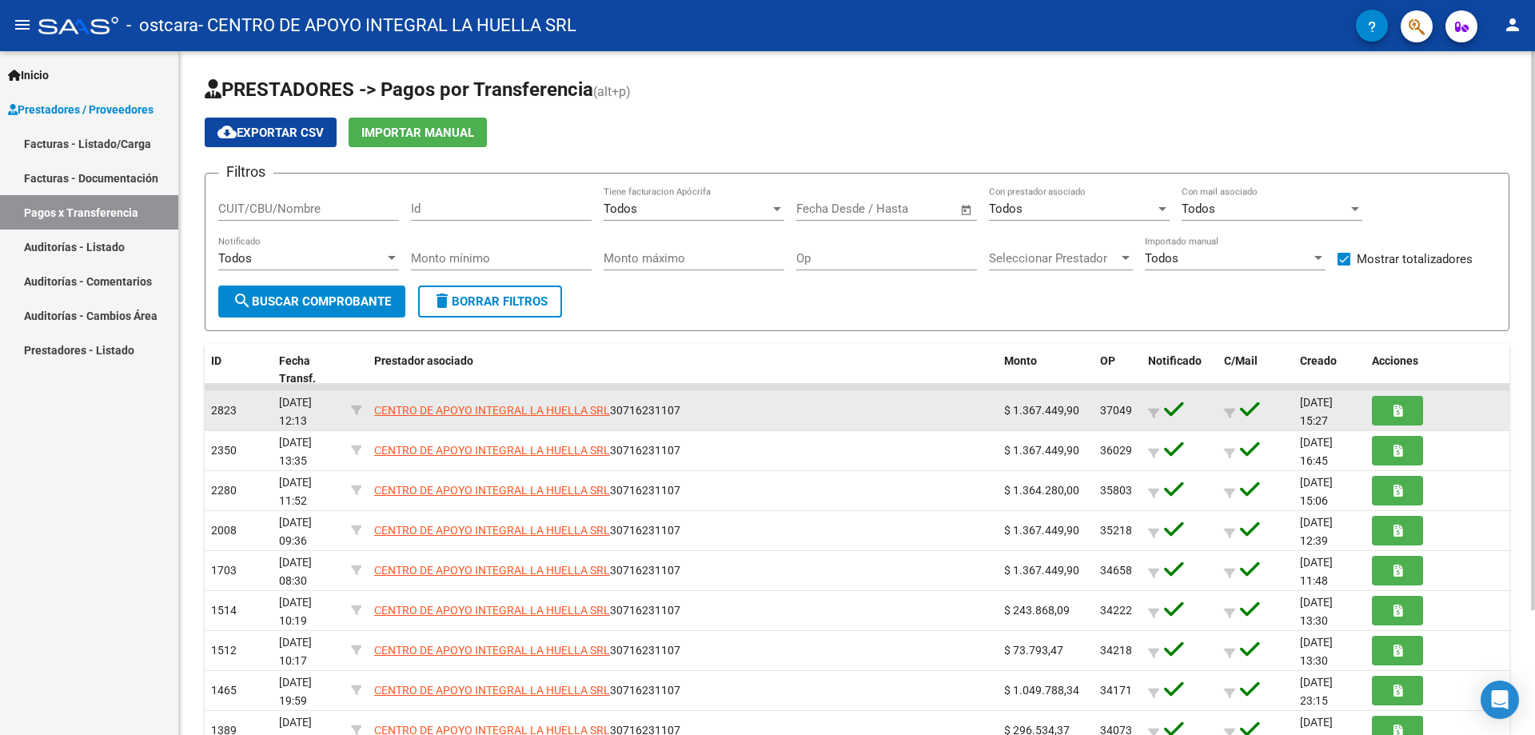
click at [1032, 413] on span "$ 1.367.449,90" at bounding box center [1041, 410] width 75 height 13
click at [960, 418] on div "CENTRO DE APOYO INTEGRAL LA HUELLA SRL 30716231107" at bounding box center [682, 410] width 617 height 18
click at [832, 420] on datatable-body-cell "CENTRO DE APOYO INTEGRAL LA HUELLA SRL 30716231107" at bounding box center [683, 410] width 630 height 39
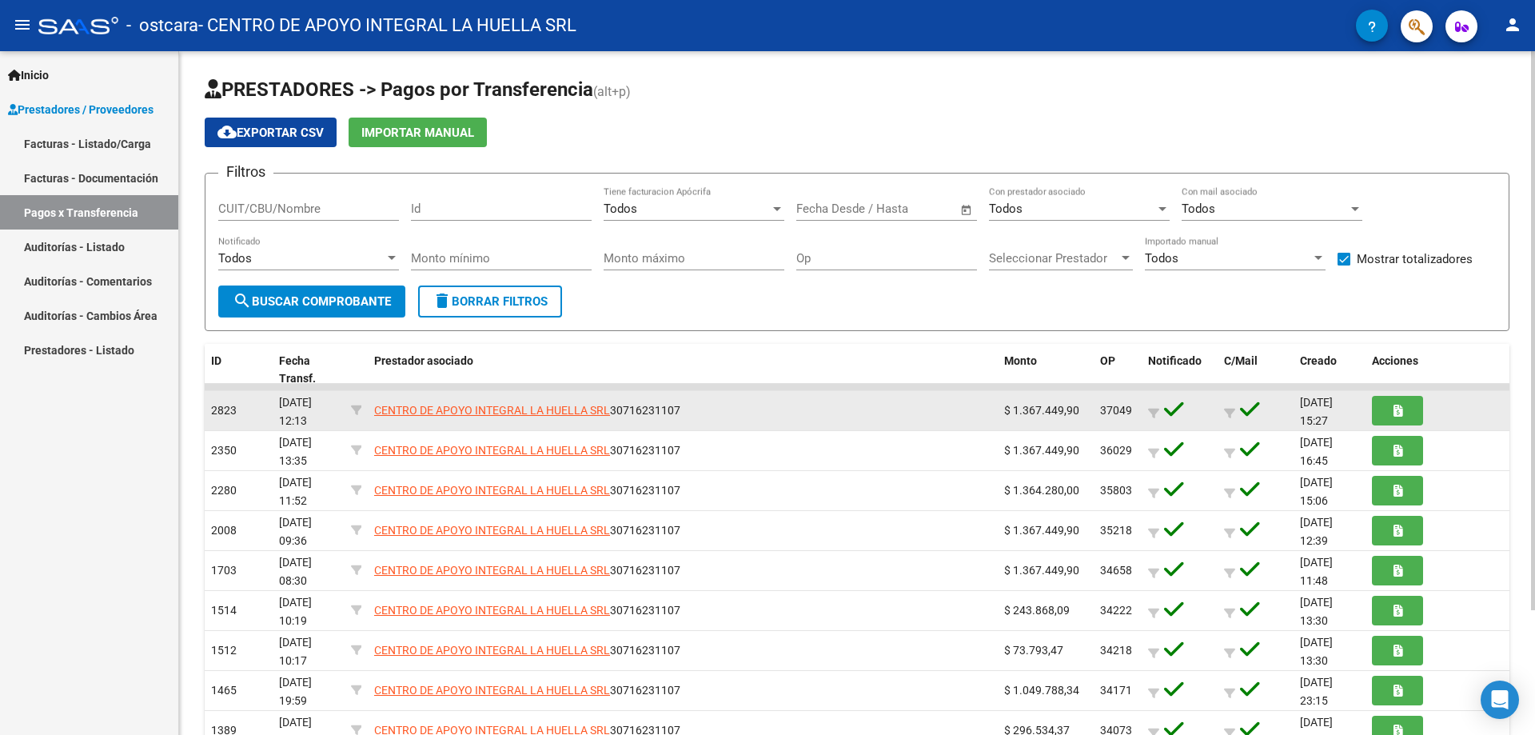
click at [832, 420] on datatable-body-cell "CENTRO DE APOYO INTEGRAL LA HUELLA SRL 30716231107" at bounding box center [683, 410] width 630 height 39
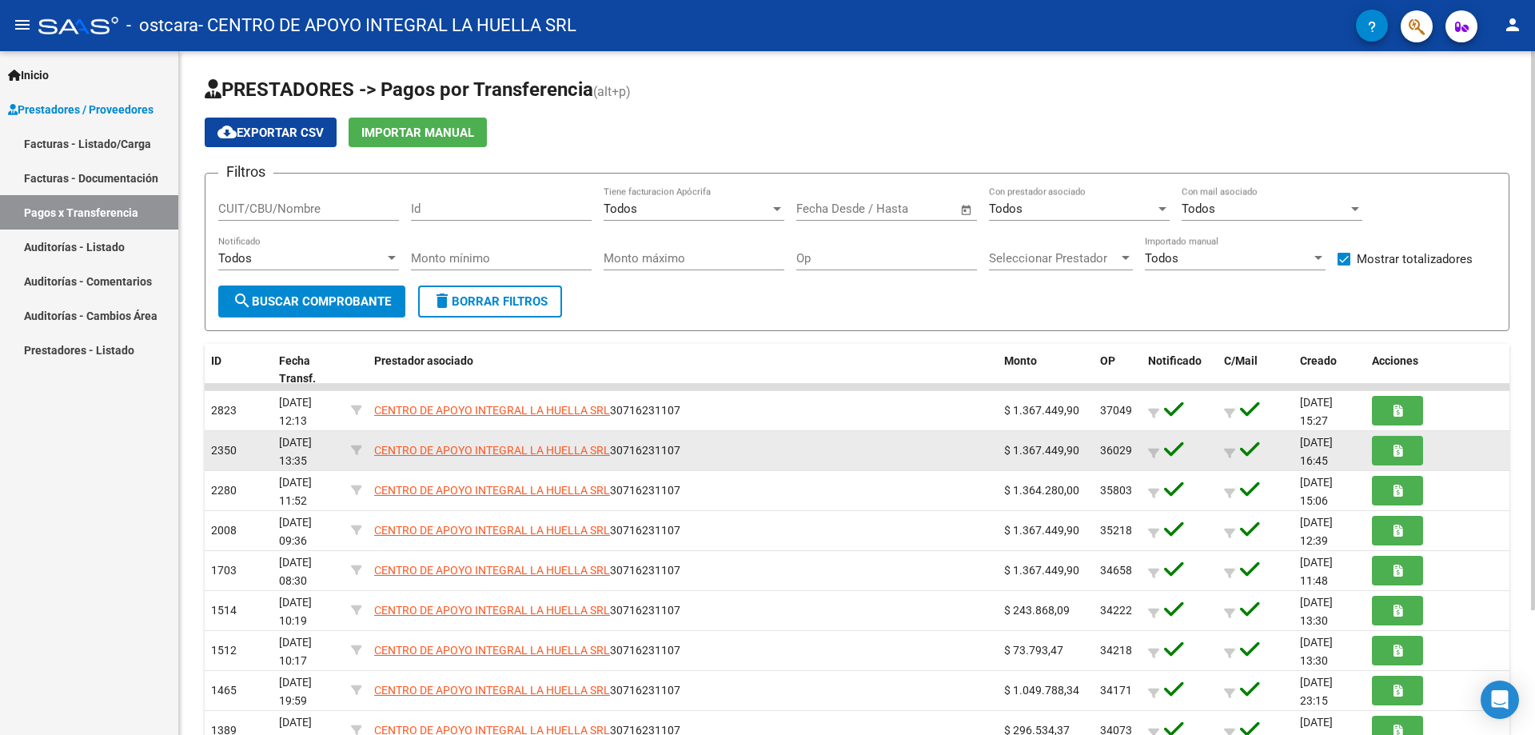
click at [836, 466] on datatable-body-cell "CENTRO DE APOYO INTEGRAL LA HUELLA SRL 30716231107" at bounding box center [683, 450] width 630 height 39
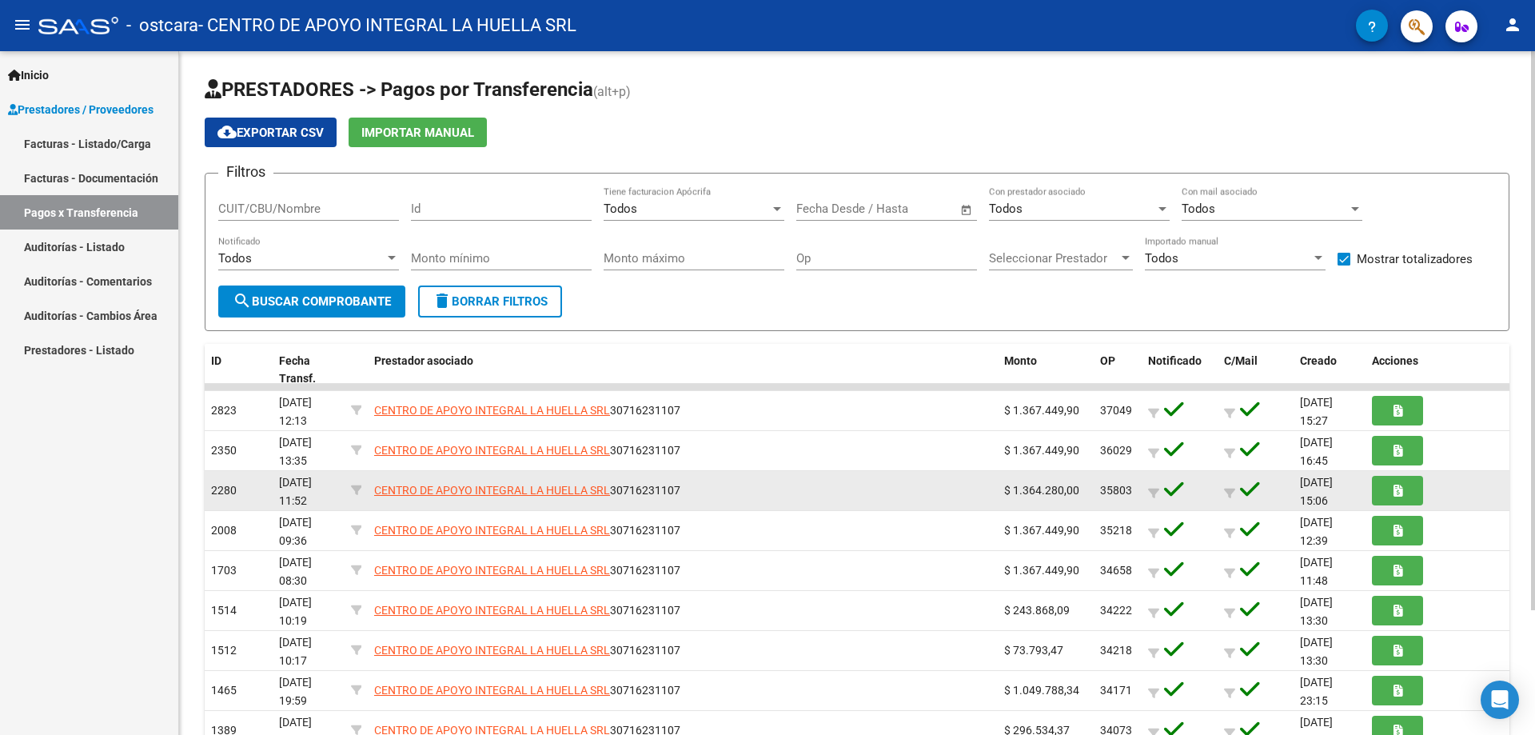
click at [836, 489] on div "CENTRO DE APOYO INTEGRAL LA HUELLA SRL 30716231107" at bounding box center [682, 490] width 617 height 18
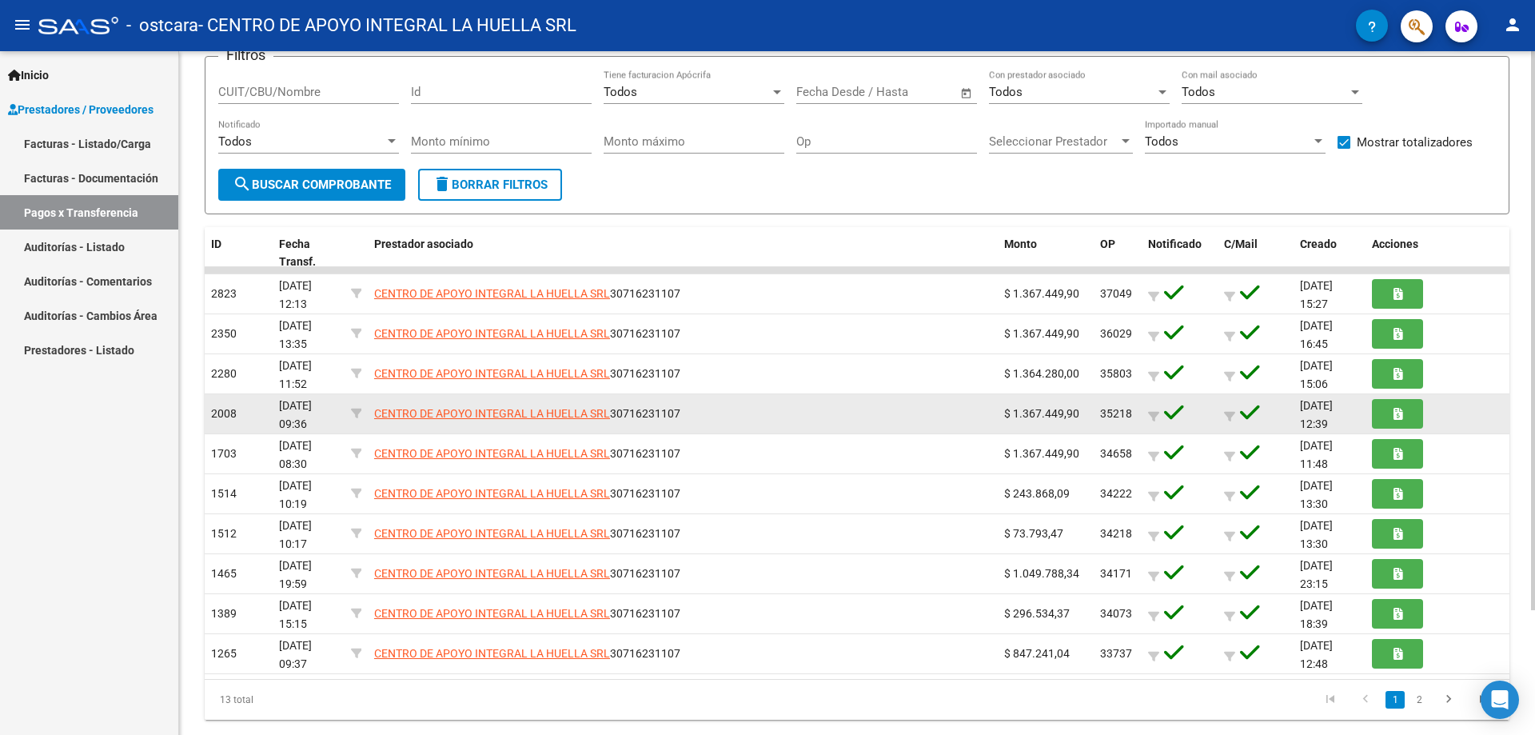
scroll to position [73, 0]
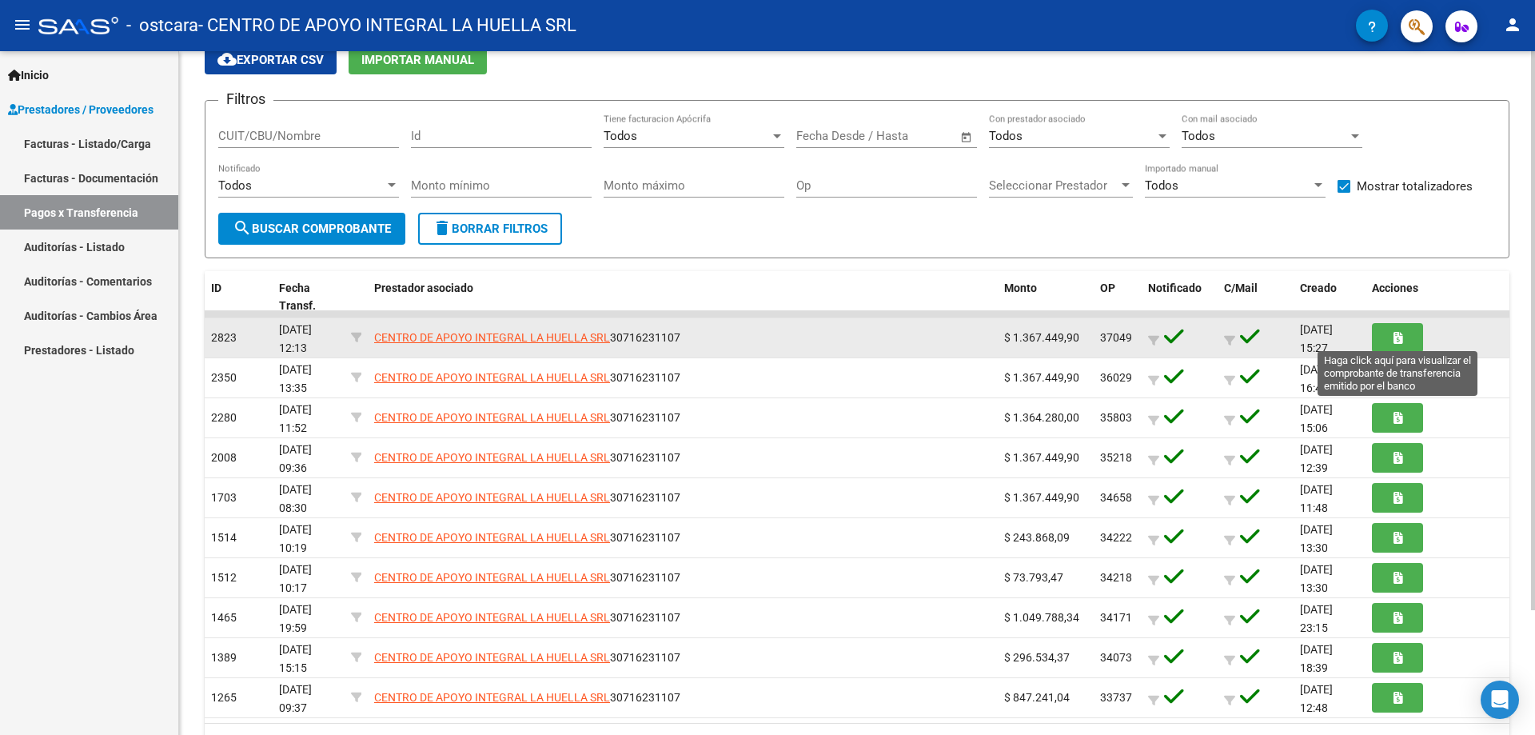
click at [1397, 338] on icon "button" at bounding box center [1398, 338] width 9 height 12
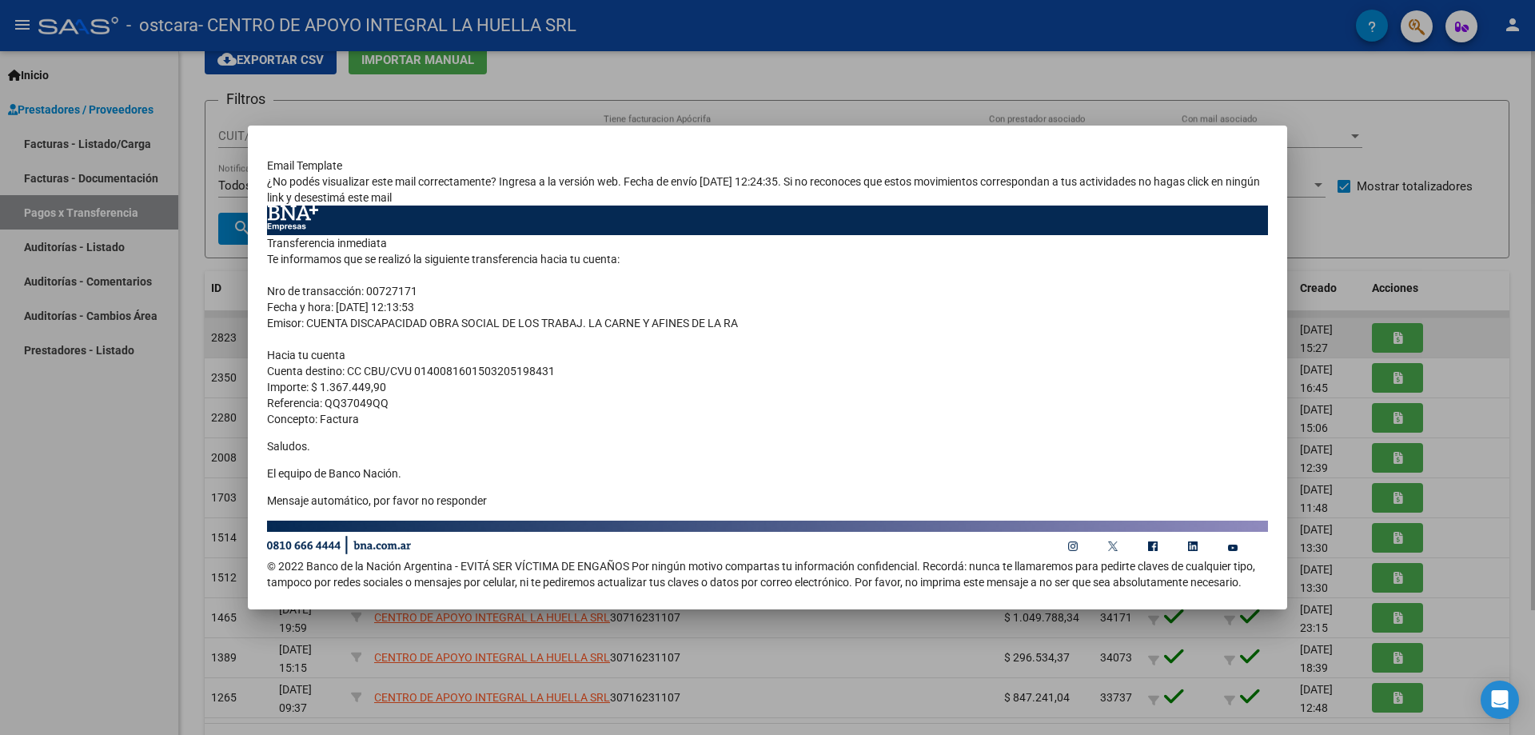
click at [1397, 338] on div at bounding box center [767, 367] width 1535 height 735
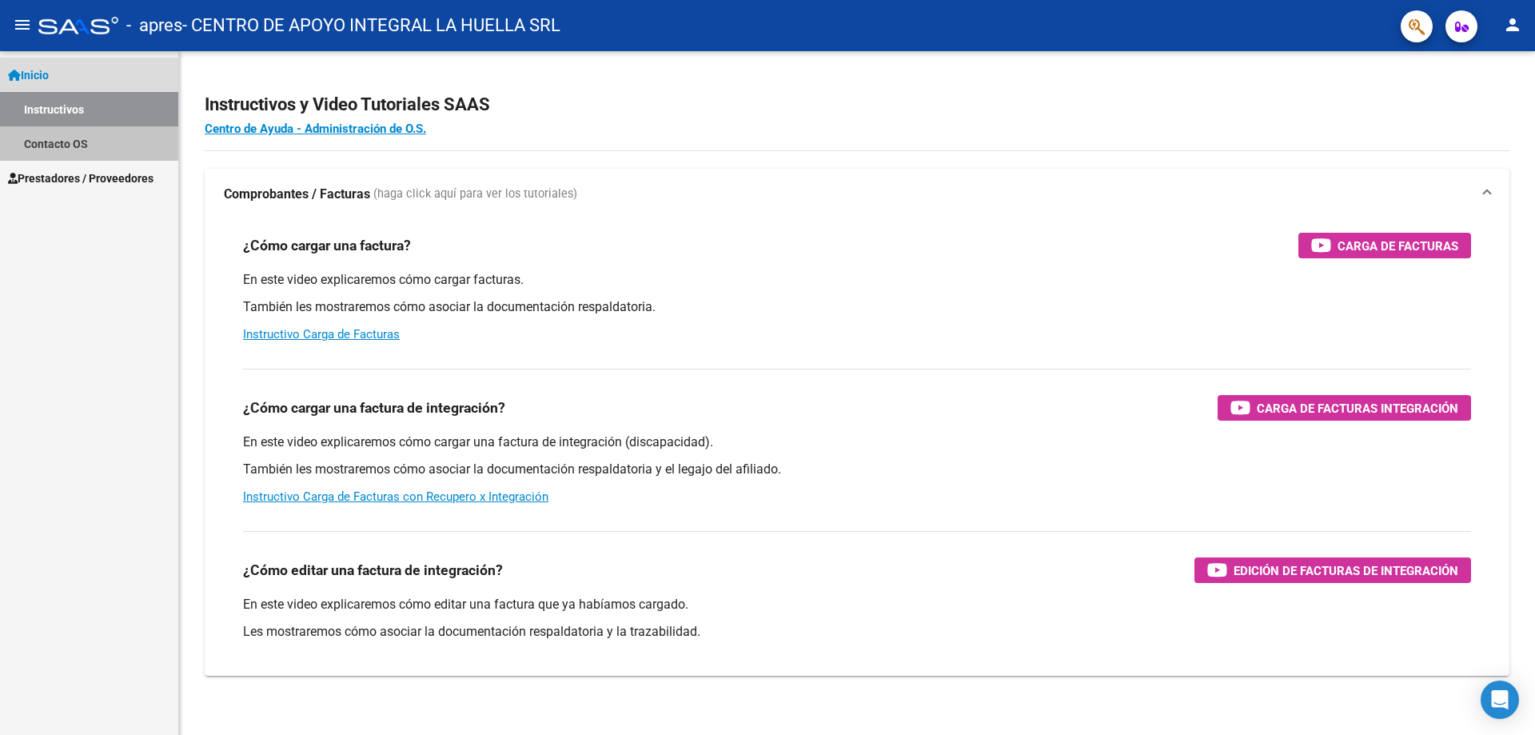
click at [65, 143] on link "Contacto OS" at bounding box center [89, 143] width 178 height 34
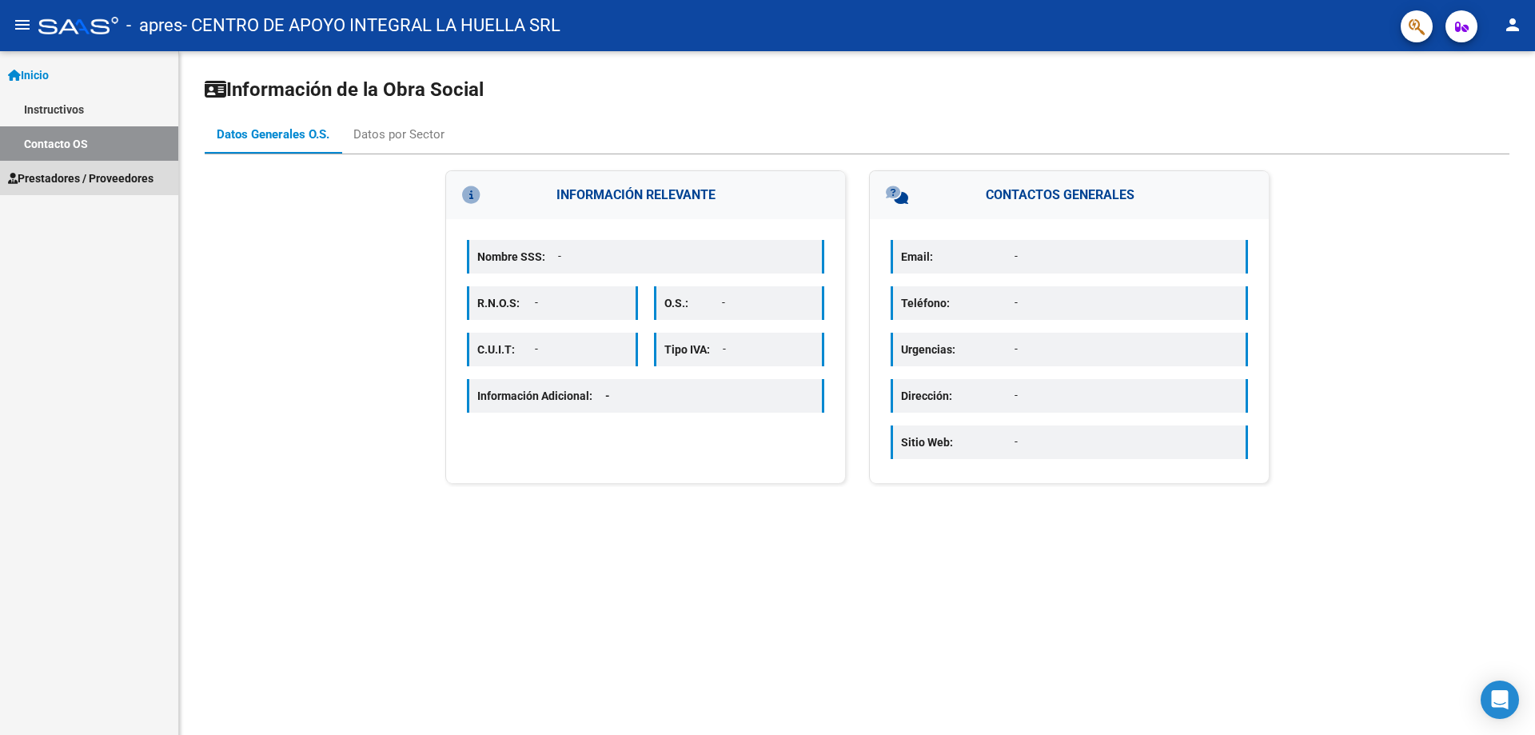
click at [66, 170] on span "Prestadores / Proveedores" at bounding box center [81, 179] width 146 height 18
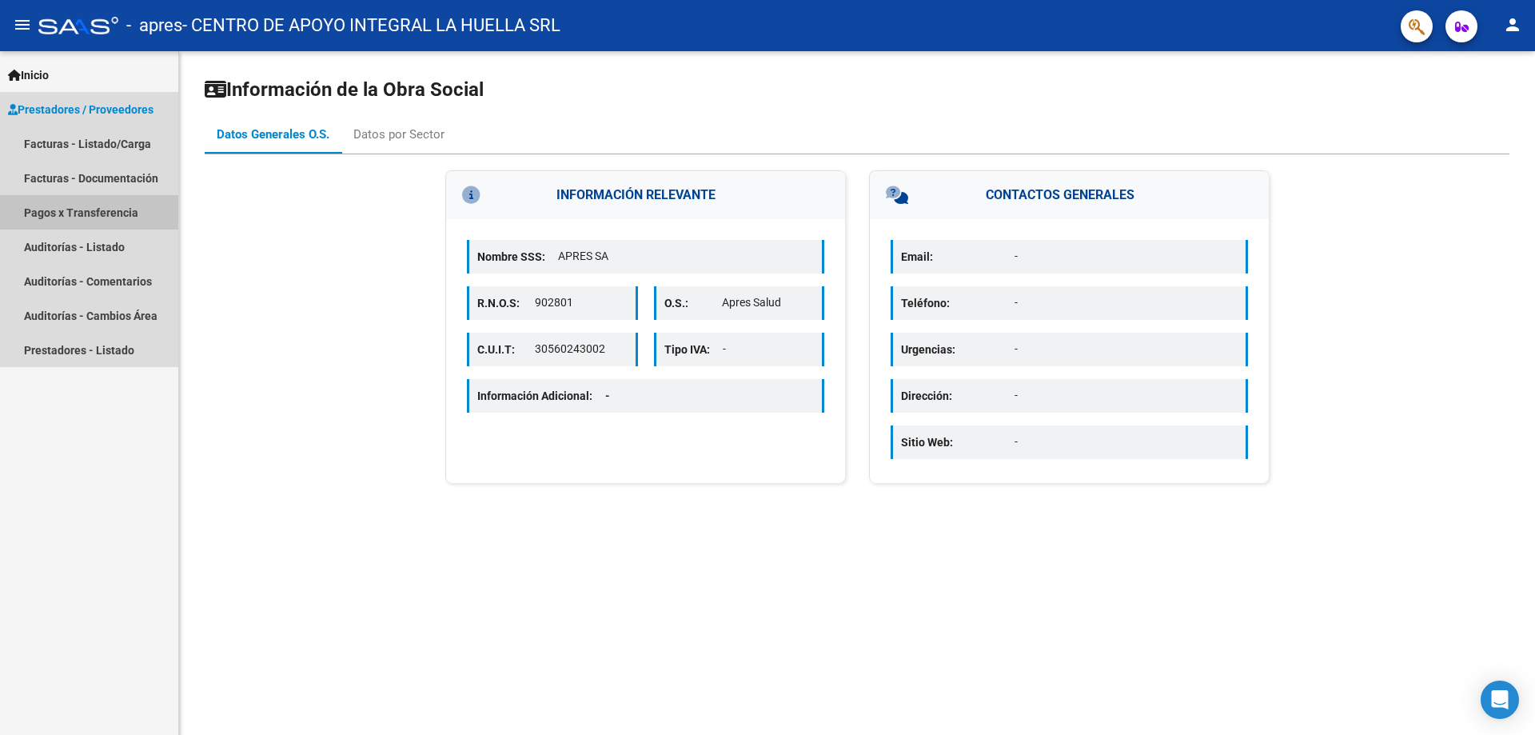
click at [79, 220] on link "Pagos x Transferencia" at bounding box center [89, 212] width 178 height 34
